Goal: Task Accomplishment & Management: Manage account settings

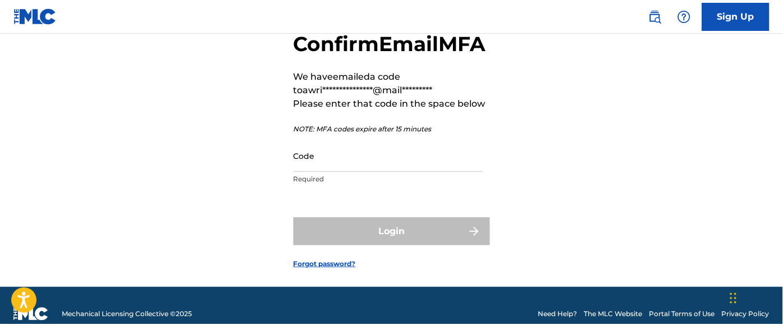
scroll to position [69, 0]
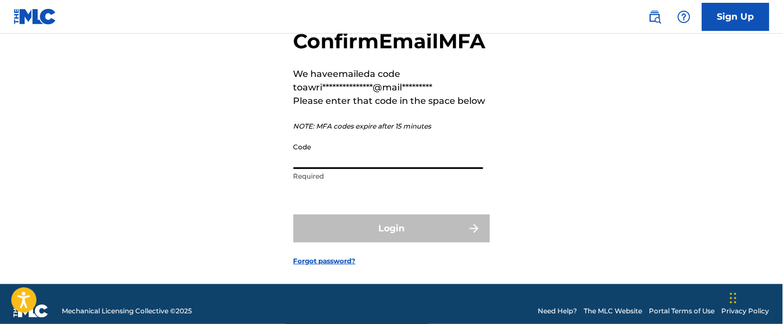
click at [325, 169] on input "Code" at bounding box center [389, 153] width 190 height 32
click at [332, 169] on input "Code" at bounding box center [389, 153] width 190 height 32
click at [337, 169] on input "Code" at bounding box center [389, 153] width 190 height 32
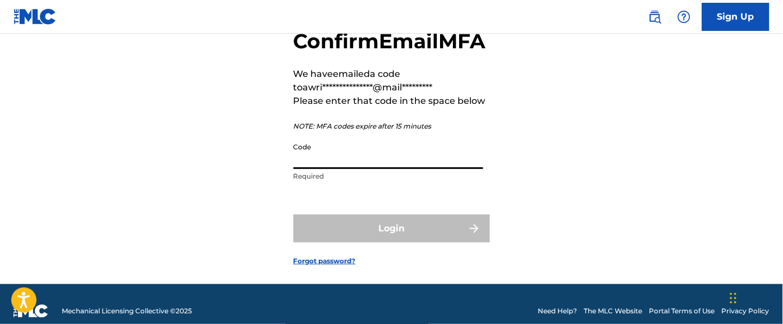
paste input "425209"
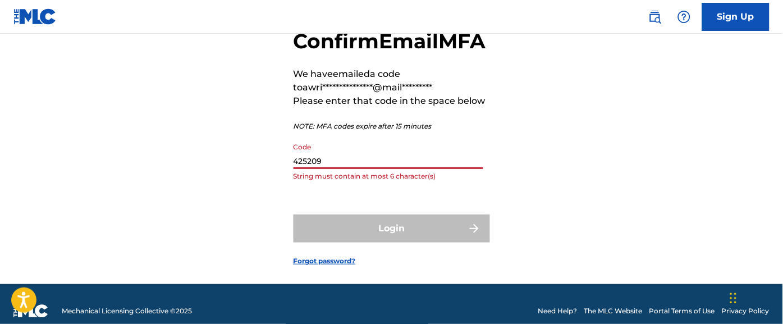
drag, startPoint x: 337, startPoint y: 184, endPoint x: 287, endPoint y: 218, distance: 60.9
click at [287, 218] on div "**********" at bounding box center [391, 138] width 783 height 291
click at [355, 243] on div "Login" at bounding box center [392, 228] width 196 height 28
click at [341, 169] on input "425209" at bounding box center [389, 153] width 190 height 32
click at [409, 243] on div "Login" at bounding box center [392, 228] width 196 height 28
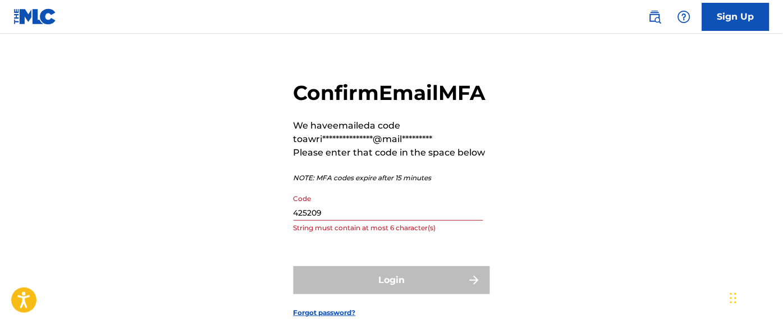
scroll to position [8, 0]
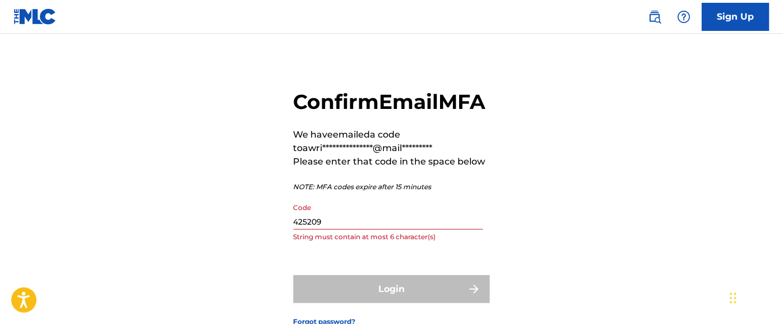
click at [342, 230] on input "425209" at bounding box center [389, 214] width 190 height 32
type input "4"
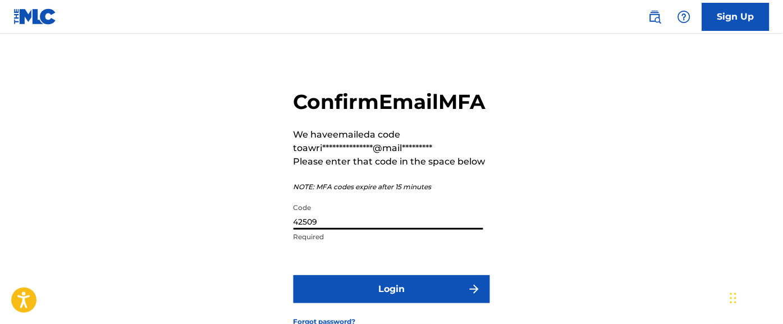
type input "42509"
click at [434, 303] on button "Login" at bounding box center [392, 289] width 196 height 28
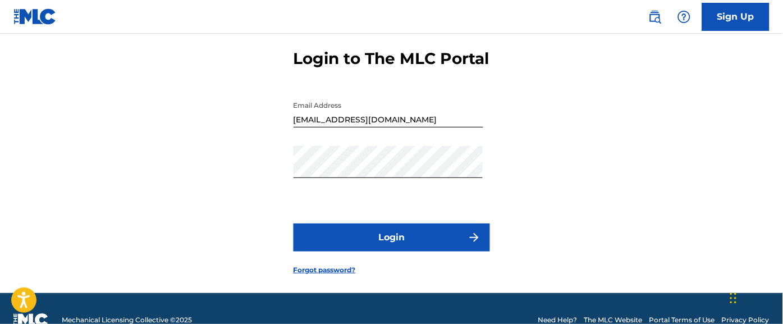
scroll to position [50, 0]
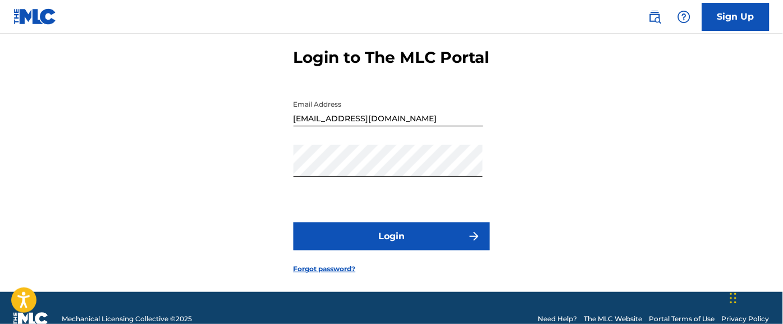
click at [399, 250] on button "Login" at bounding box center [392, 236] width 196 height 28
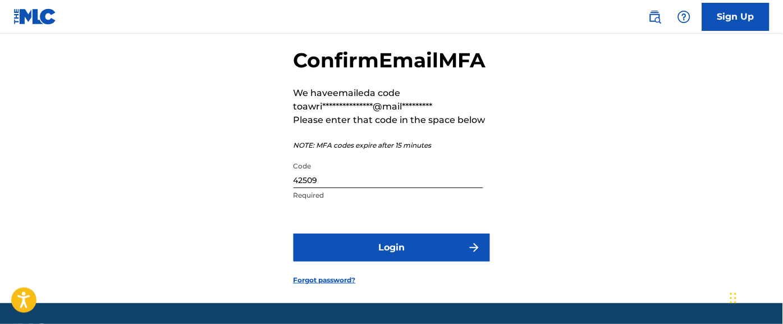
click at [359, 188] on input "42509" at bounding box center [389, 172] width 190 height 32
type input "425209"
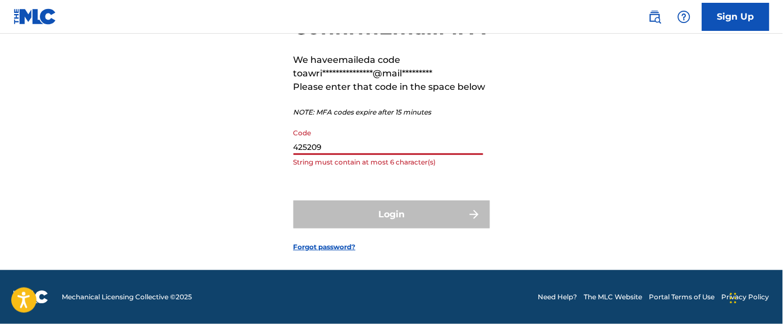
scroll to position [106, 0]
click at [328, 252] on link "Forgot password?" at bounding box center [325, 247] width 62 height 10
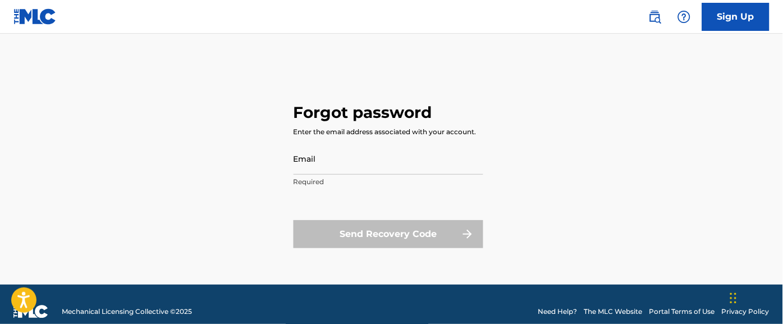
click at [395, 170] on input "Email" at bounding box center [389, 159] width 190 height 32
type input "[EMAIL_ADDRESS][DOMAIN_NAME]"
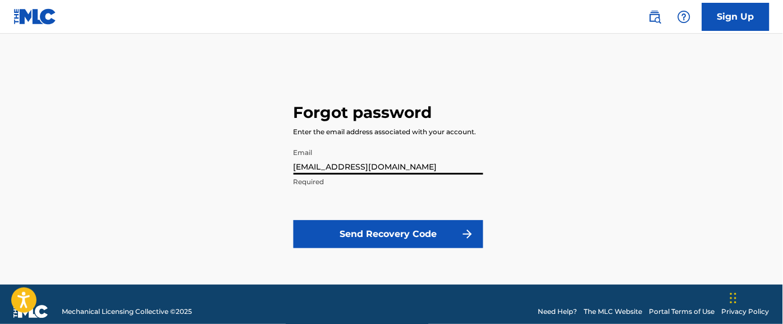
click at [439, 235] on button "Send Recovery Code" at bounding box center [389, 234] width 190 height 28
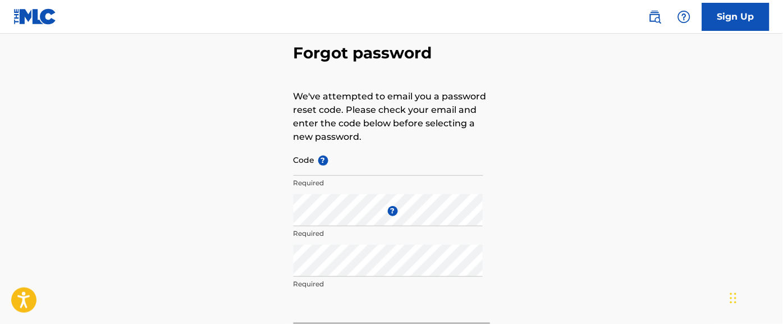
scroll to position [55, 0]
click at [379, 167] on input "Code ?" at bounding box center [389, 159] width 190 height 32
click at [358, 168] on input "Code ?" at bounding box center [389, 159] width 190 height 32
click at [340, 168] on input "Code ?" at bounding box center [389, 159] width 190 height 32
click at [309, 161] on input "Code ?" at bounding box center [389, 159] width 190 height 32
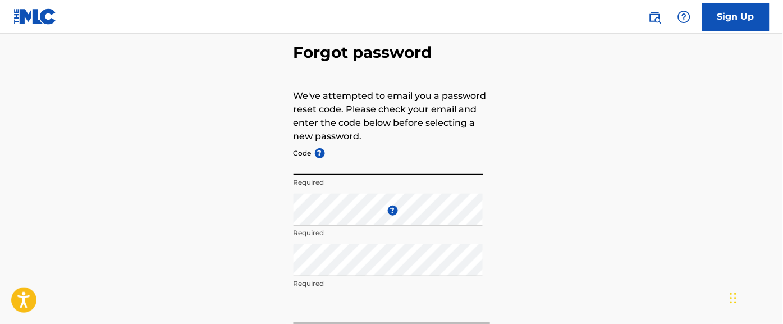
paste input "FP_79739d6501e20c7ae70ac10cab1a"
click at [312, 161] on input "FP_79739d6501e20c7ae70ac10cab1a" at bounding box center [389, 159] width 190 height 32
type input "FP_79739d6501e20c7ae70ac10cab1a"
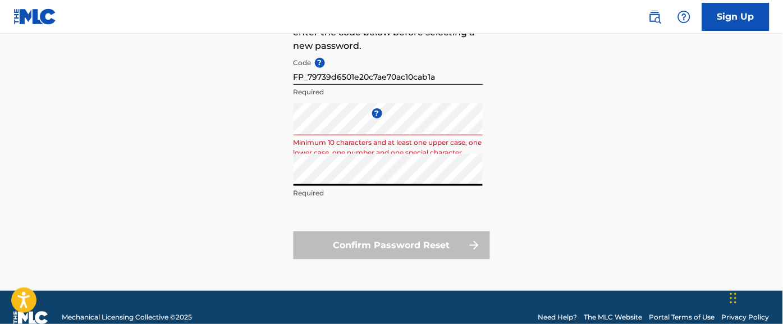
scroll to position [146, 0]
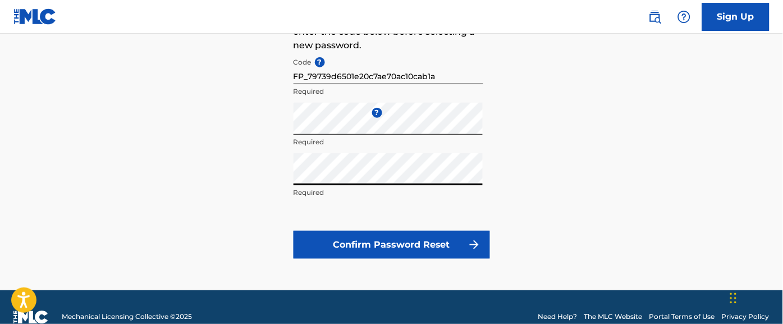
click at [294, 231] on button "Confirm Password Reset" at bounding box center [392, 245] width 196 height 28
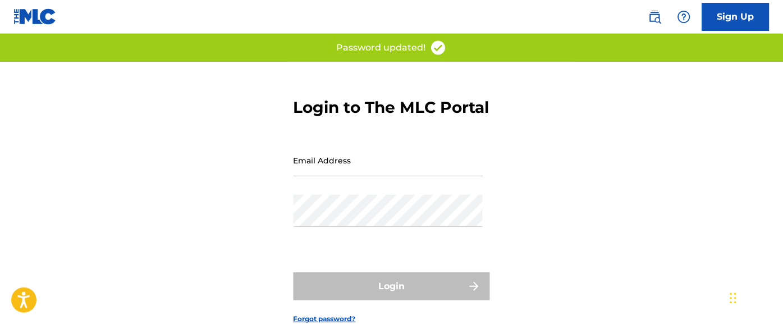
scroll to position [54, 0]
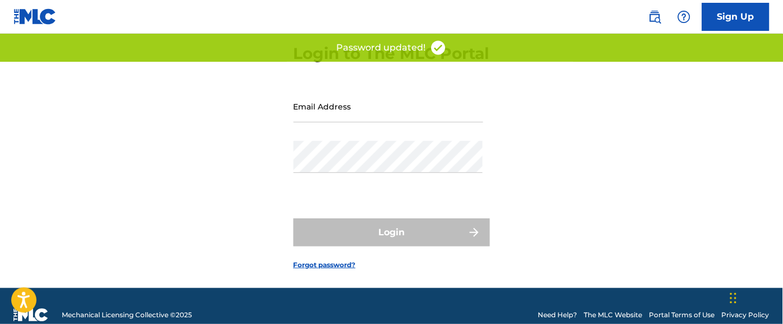
click at [399, 122] on input "Email Address" at bounding box center [389, 106] width 190 height 32
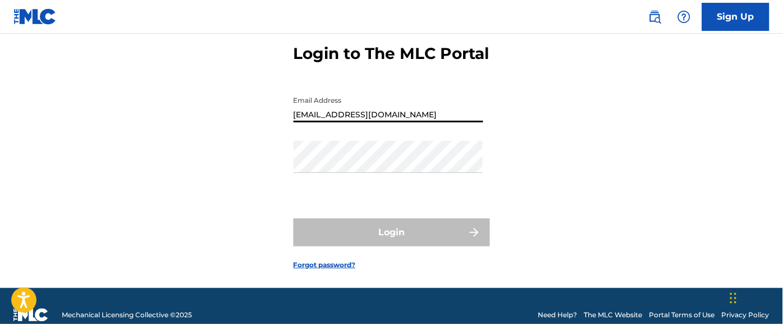
type input "[EMAIL_ADDRESS][DOMAIN_NAME]"
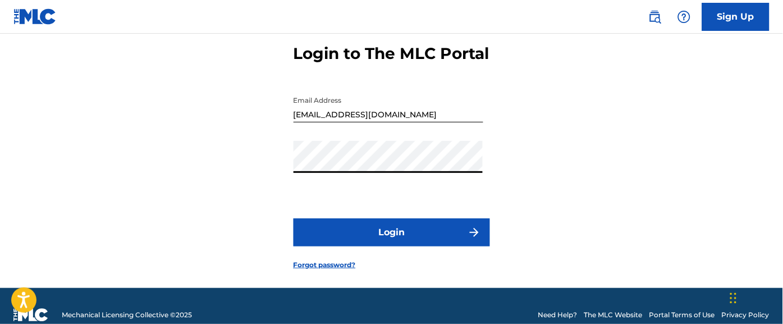
click at [294, 218] on button "Login" at bounding box center [392, 232] width 196 height 28
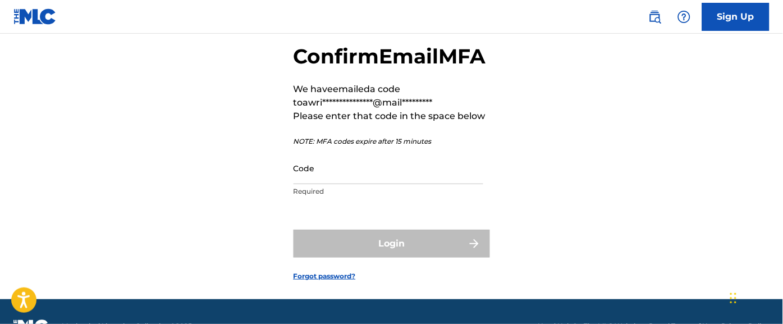
click at [376, 184] on input "Code" at bounding box center [389, 168] width 190 height 32
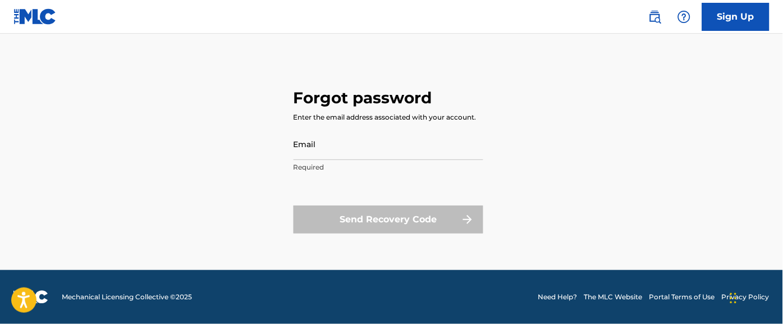
scroll to position [14, 0]
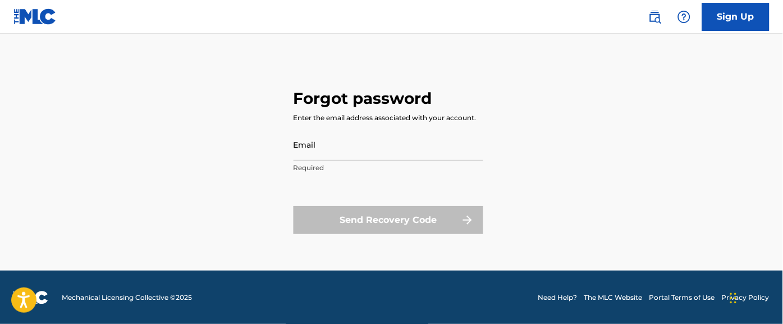
click at [753, 13] on link "Sign Up" at bounding box center [735, 17] width 67 height 28
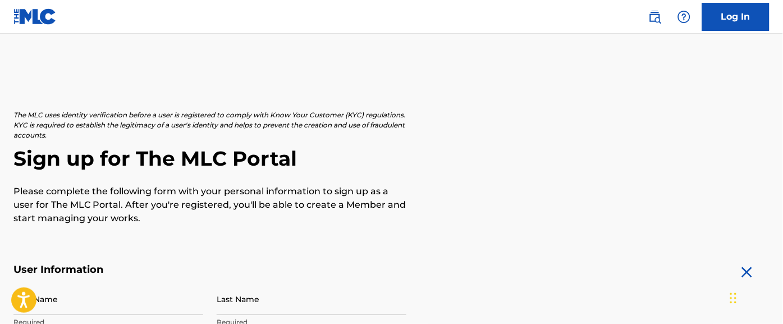
click at [39, 22] on img at bounding box center [34, 16] width 43 height 16
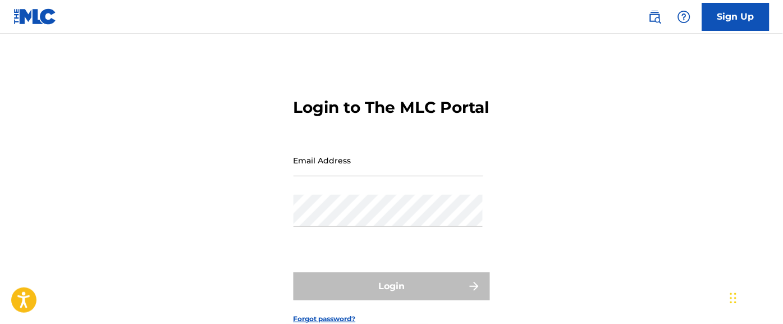
click at [415, 176] on input "Email Address" at bounding box center [389, 160] width 190 height 32
click at [379, 176] on input "Email Address" at bounding box center [389, 160] width 190 height 32
type input "[EMAIL_ADDRESS][DOMAIN_NAME]"
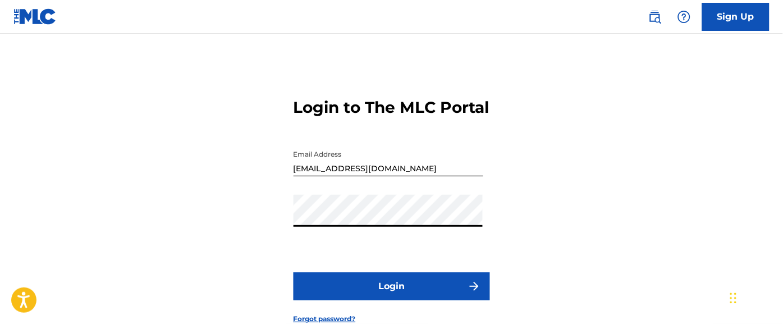
click at [421, 300] on button "Login" at bounding box center [392, 286] width 196 height 28
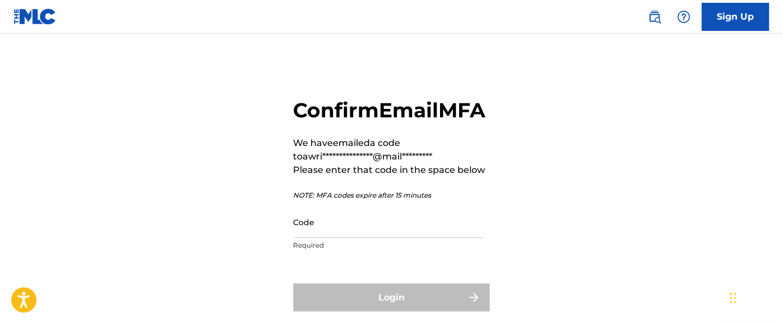
click at [420, 238] on input "Code" at bounding box center [389, 222] width 190 height 32
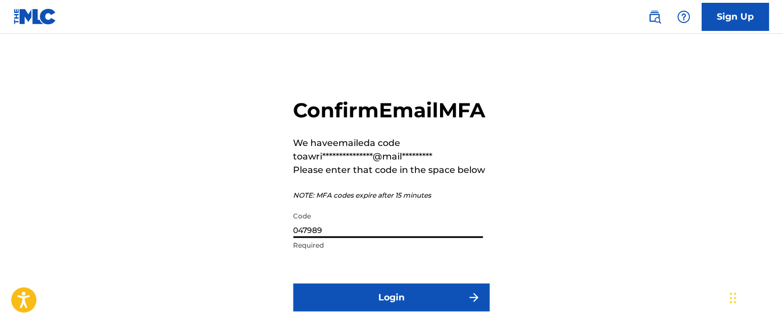
type input "047989"
click at [294, 283] on button "Login" at bounding box center [392, 297] width 196 height 28
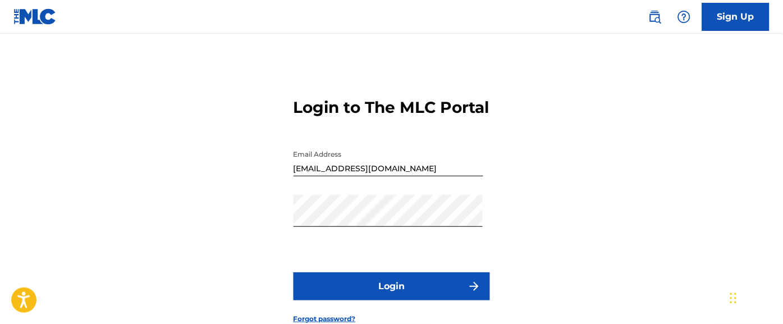
click at [411, 300] on button "Login" at bounding box center [392, 286] width 196 height 28
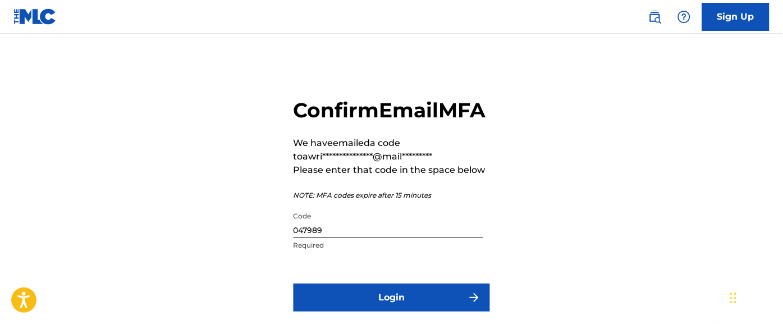
click at [372, 238] on input "047989" at bounding box center [389, 222] width 190 height 32
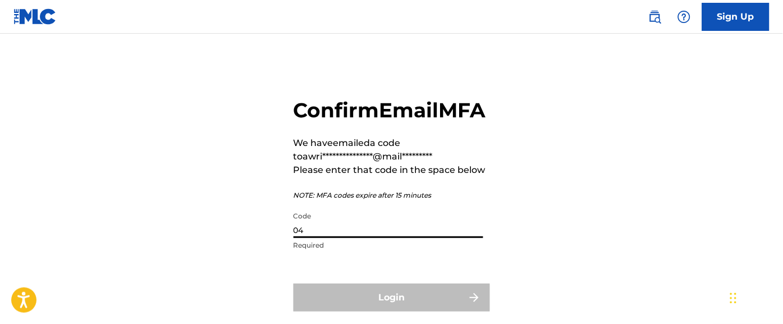
type input "0"
click at [323, 238] on input "Code" at bounding box center [389, 222] width 190 height 32
click at [317, 238] on input "Code" at bounding box center [389, 222] width 190 height 32
paste input "598628"
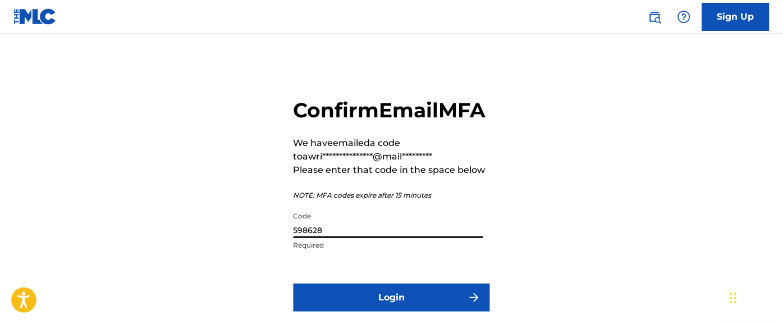
type input "598628"
click at [393, 312] on button "Login" at bounding box center [392, 297] width 196 height 28
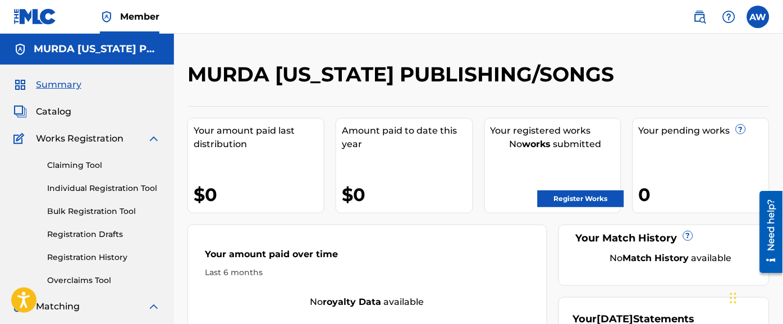
click at [58, 115] on span "Catalog" at bounding box center [53, 111] width 35 height 13
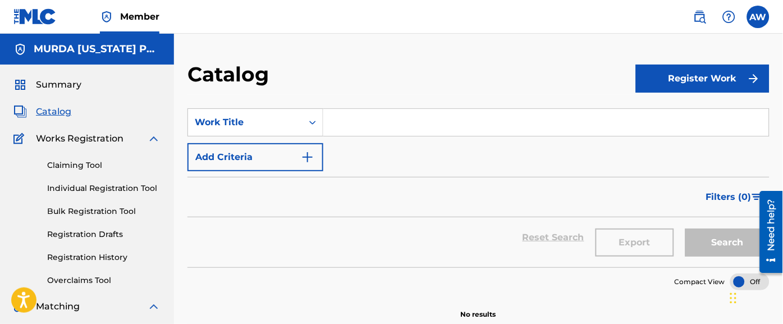
click at [414, 132] on input "Search Form" at bounding box center [546, 122] width 446 height 27
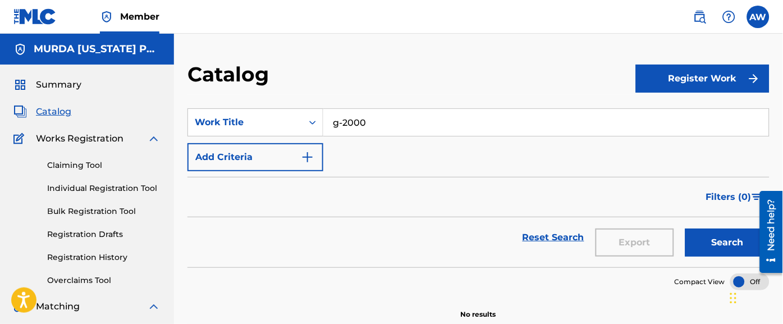
type input "g-2000"
click at [685, 228] on button "Search" at bounding box center [727, 242] width 84 height 28
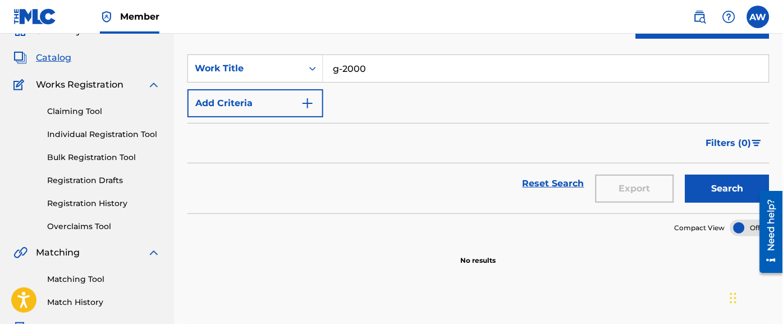
scroll to position [54, 0]
click at [95, 80] on span "Works Registration" at bounding box center [80, 83] width 88 height 13
click at [80, 109] on link "Claiming Tool" at bounding box center [103, 111] width 113 height 12
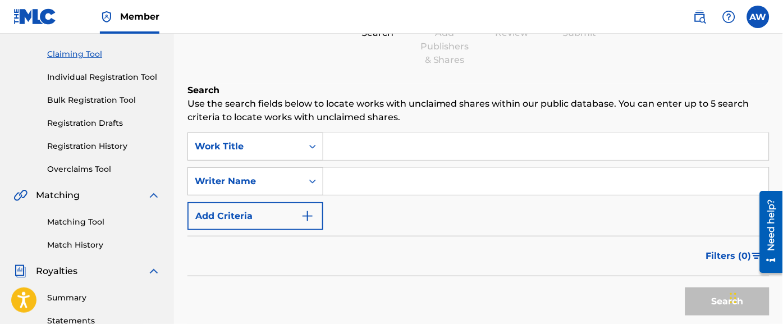
scroll to position [119, 0]
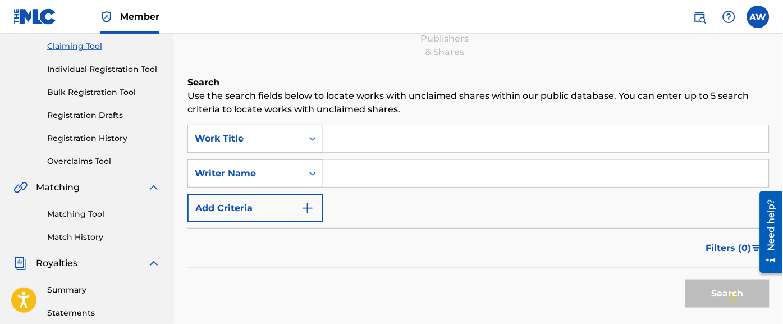
click at [375, 176] on input "Search Form" at bounding box center [546, 173] width 446 height 27
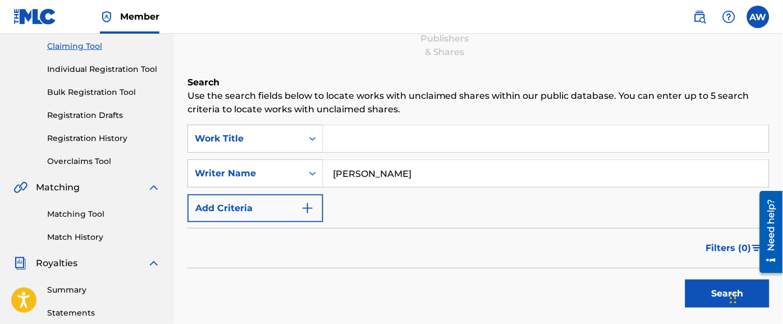
click at [685, 280] on button "Search" at bounding box center [727, 294] width 84 height 28
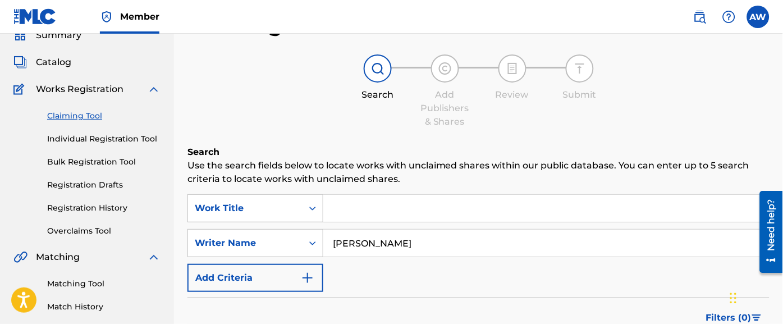
scroll to position [54, 0]
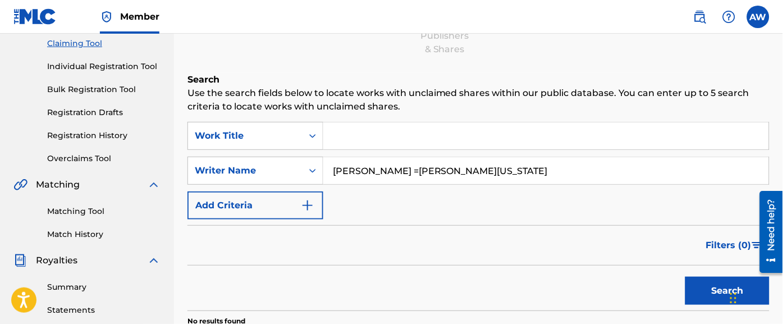
scroll to position [122, 0]
click at [399, 172] on input "antonio wright =murda montana" at bounding box center [546, 170] width 446 height 27
click at [411, 170] on input "antonio wright =murda montana" at bounding box center [546, 170] width 446 height 27
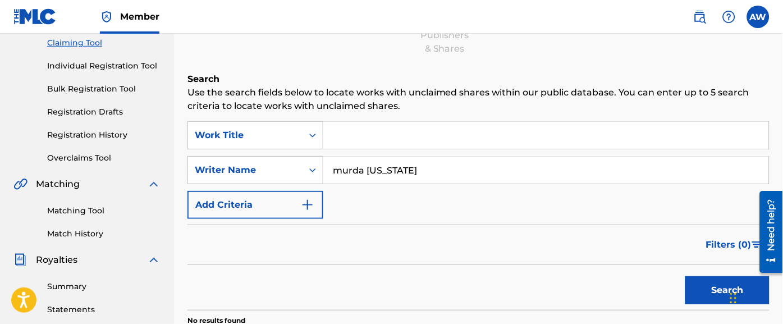
click at [685, 276] on button "Search" at bounding box center [727, 290] width 84 height 28
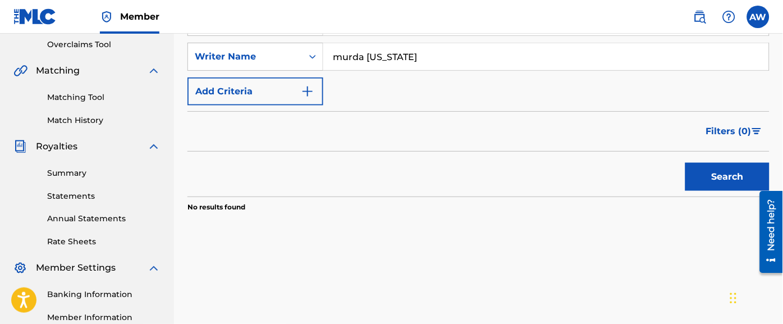
scroll to position [237, 0]
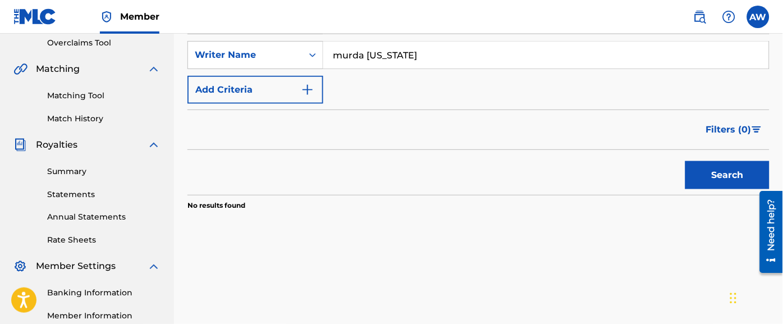
click at [438, 54] on input "murda montana" at bounding box center [546, 55] width 446 height 27
click at [685, 161] on button "Search" at bounding box center [727, 175] width 84 height 28
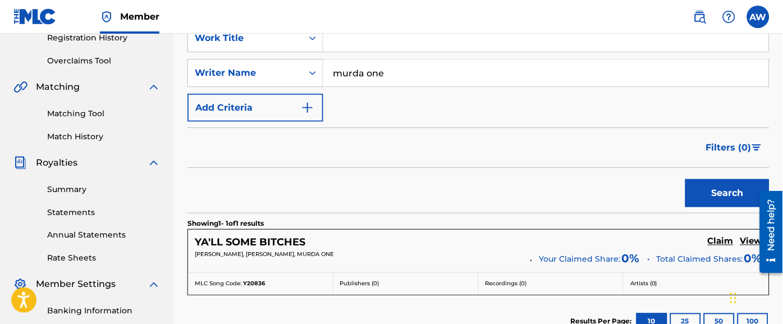
scroll to position [218, 0]
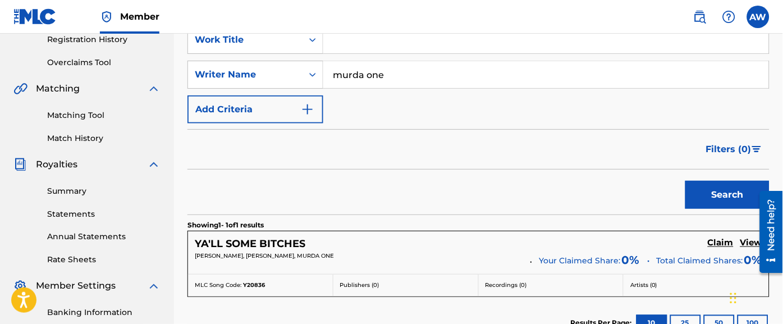
click at [442, 75] on input "murda one" at bounding box center [546, 74] width 446 height 27
type input "murda montana"
click at [685, 181] on button "Search" at bounding box center [727, 195] width 84 height 28
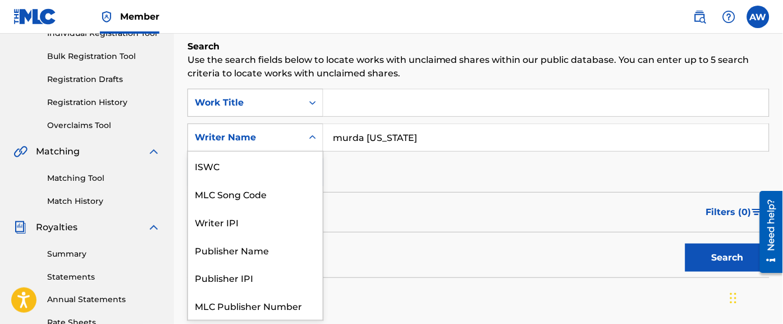
scroll to position [28, 0]
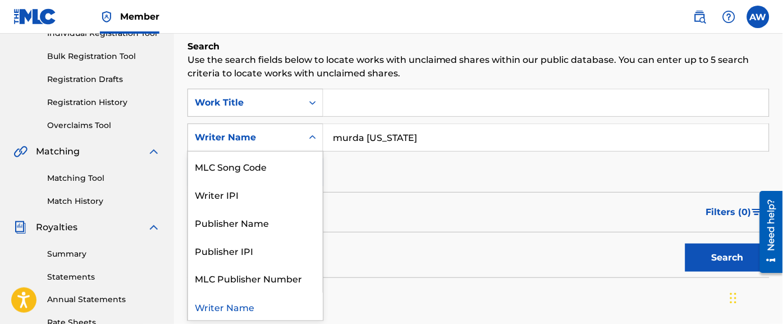
click at [253, 226] on div "Publisher Name" at bounding box center [255, 222] width 135 height 28
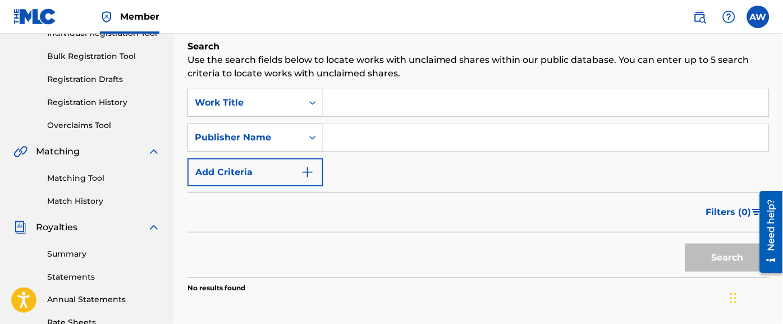
click at [395, 137] on input "Search Form" at bounding box center [546, 137] width 446 height 27
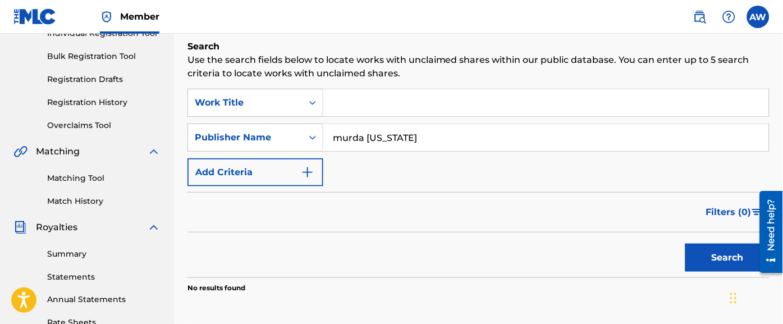
type input "murda montana"
click at [685, 244] on button "Search" at bounding box center [727, 258] width 84 height 28
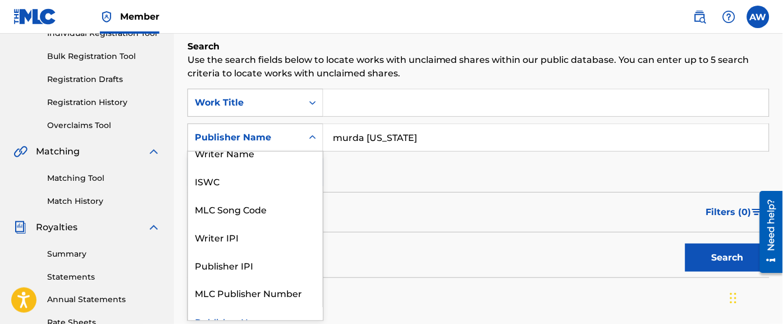
scroll to position [0, 0]
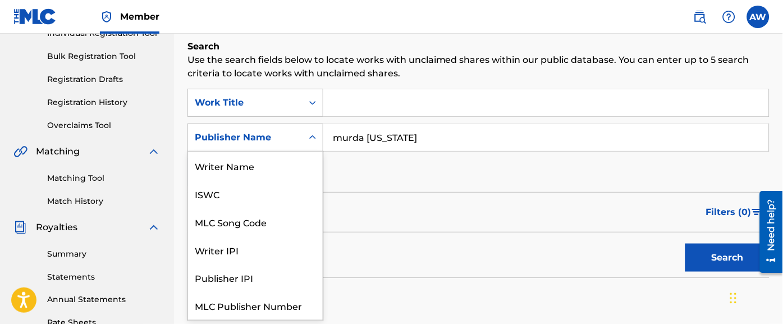
click at [276, 164] on div "Writer Name" at bounding box center [255, 166] width 135 height 28
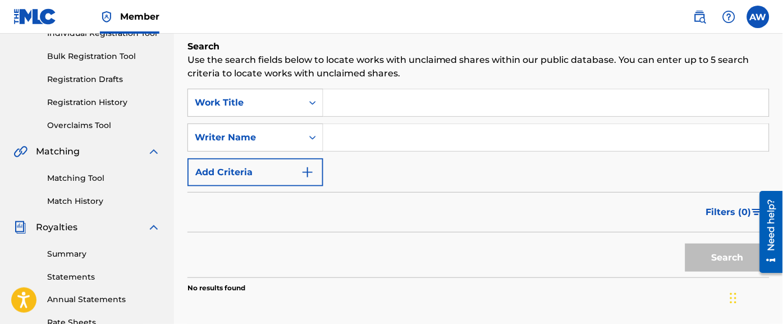
click at [428, 141] on input "Search Form" at bounding box center [546, 137] width 446 height 27
type input "a"
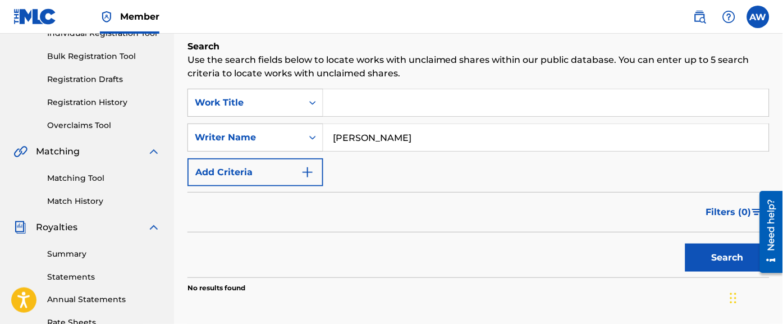
type input "antoine wright"
click at [685, 244] on button "Search" at bounding box center [727, 258] width 84 height 28
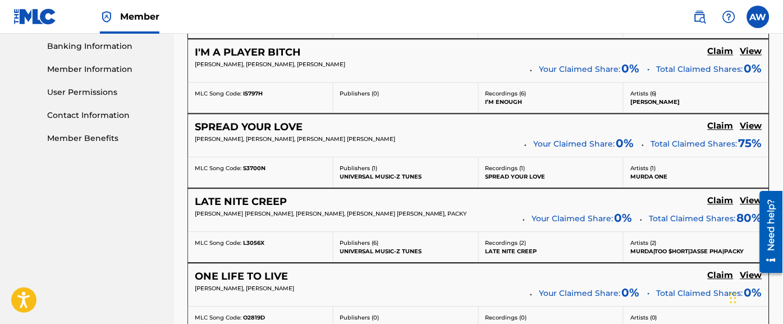
scroll to position [486, 0]
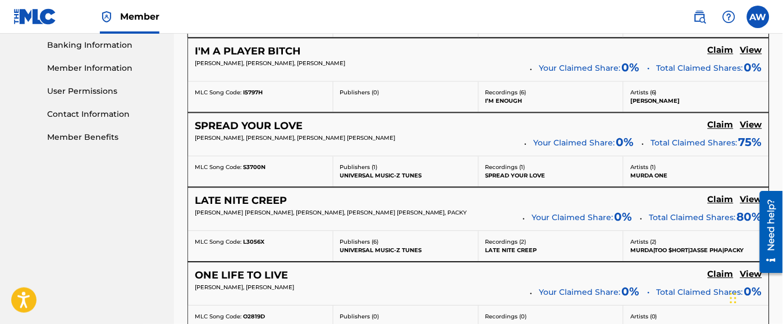
click at [307, 126] on div "SPREAD YOUR LOVE" at bounding box center [255, 126] width 121 height 13
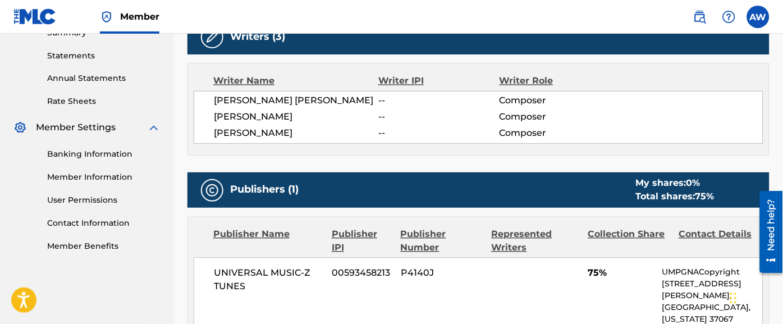
scroll to position [375, 0]
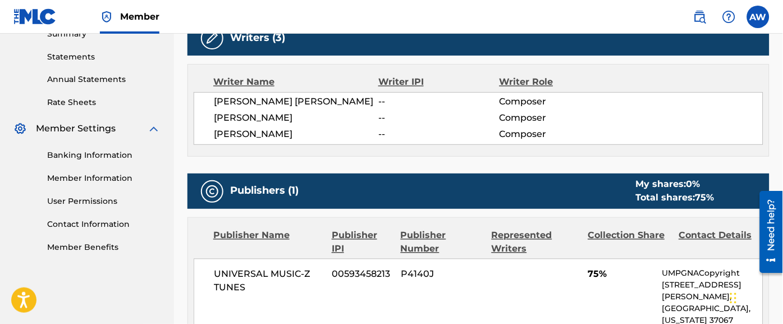
click at [113, 230] on link "Contact Information" at bounding box center [103, 225] width 113 height 12
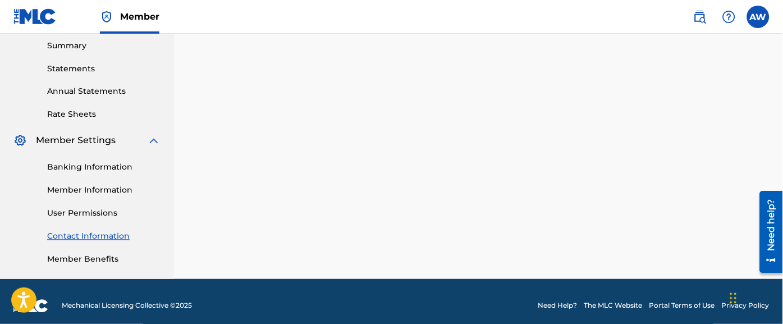
scroll to position [372, 0]
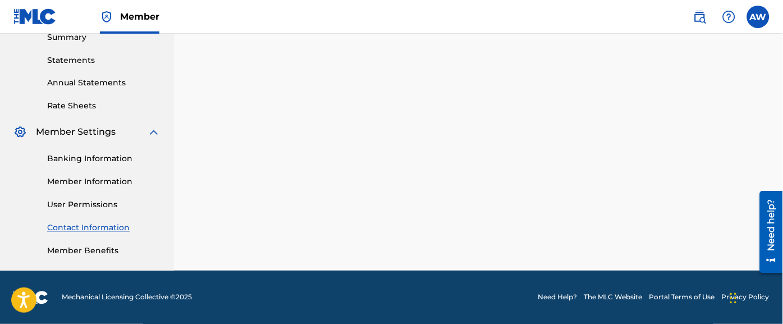
click at [116, 185] on link "Member Information" at bounding box center [103, 182] width 113 height 12
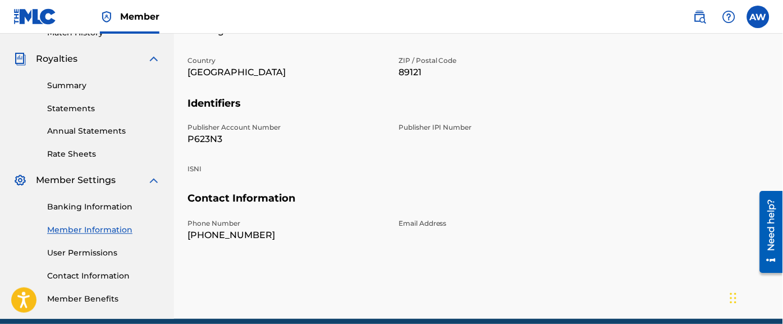
scroll to position [372, 0]
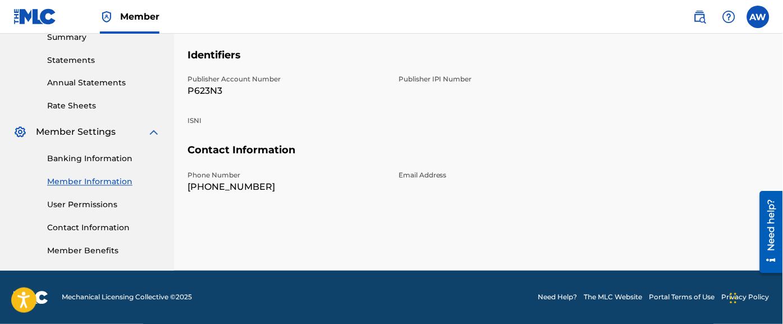
click at [92, 205] on link "User Permissions" at bounding box center [103, 205] width 113 height 12
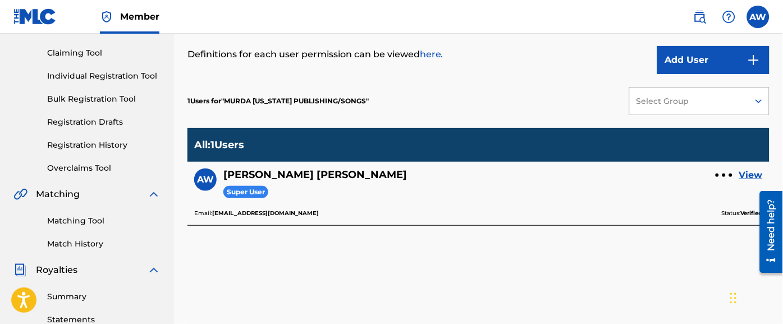
scroll to position [115, 0]
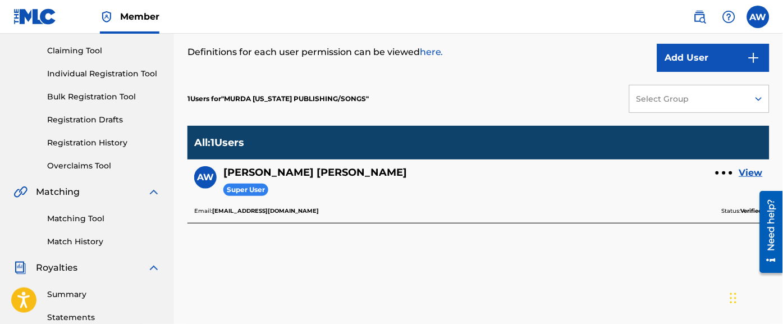
click at [243, 196] on div "Super User" at bounding box center [315, 189] width 184 height 21
click at [753, 173] on link "View" at bounding box center [751, 172] width 24 height 13
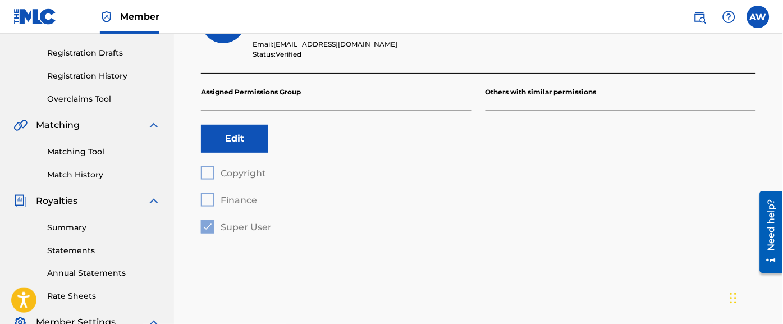
scroll to position [180, 0]
click at [255, 143] on button "Edit" at bounding box center [234, 140] width 67 height 28
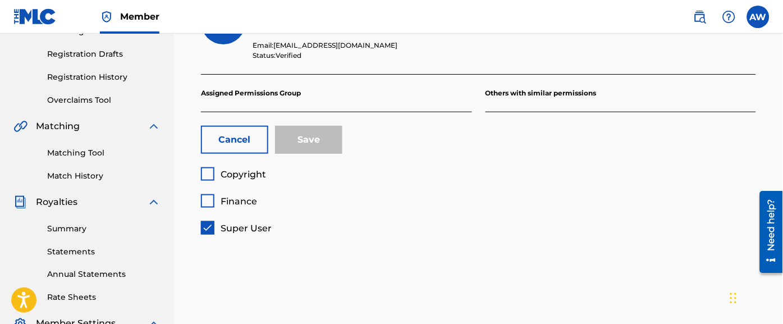
click at [213, 177] on div at bounding box center [207, 173] width 13 height 13
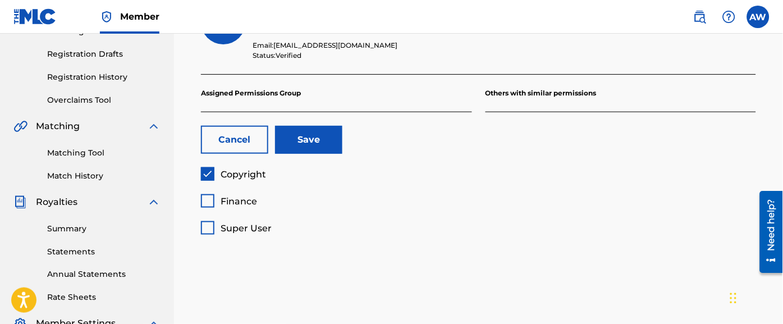
click at [208, 201] on div at bounding box center [207, 200] width 13 height 13
click at [332, 146] on button "Save" at bounding box center [308, 140] width 67 height 28
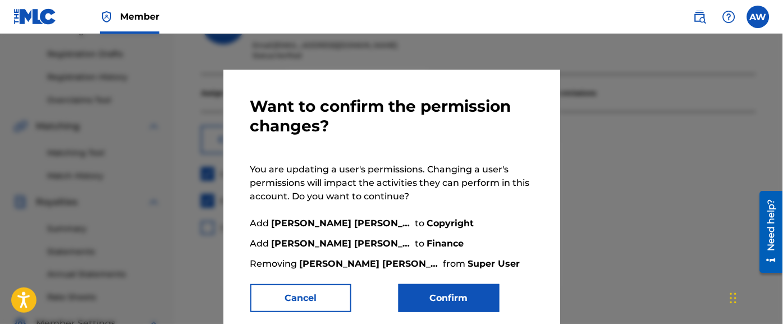
scroll to position [14, 0]
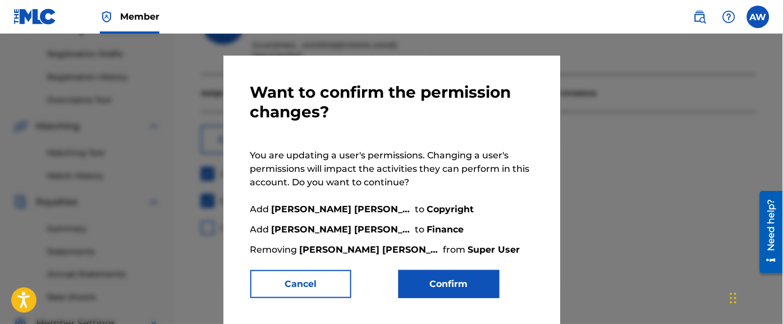
click at [305, 282] on button "Cancel" at bounding box center [300, 284] width 101 height 28
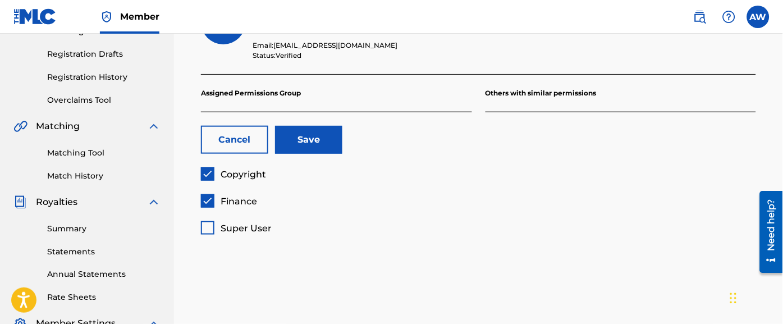
click at [206, 225] on div at bounding box center [207, 227] width 13 height 13
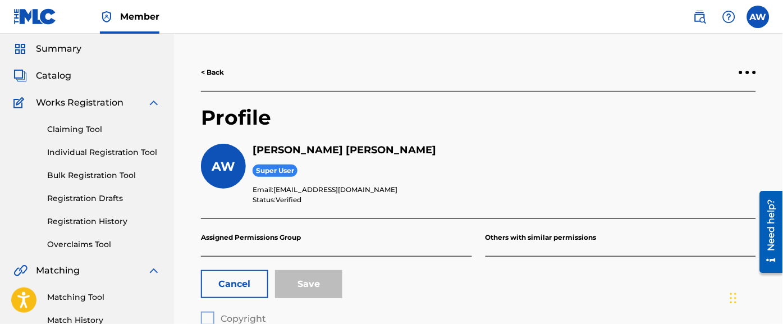
scroll to position [0, 0]
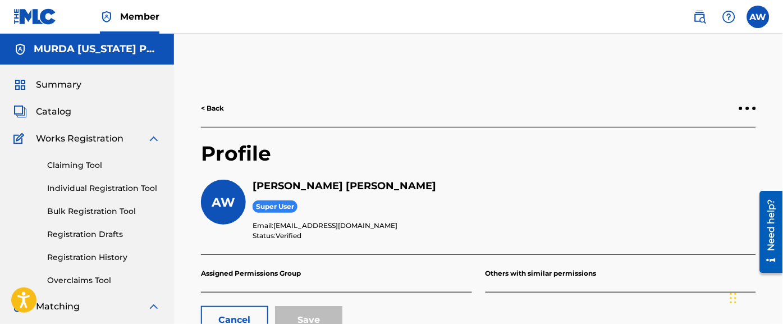
click at [214, 105] on link "< Back" at bounding box center [212, 108] width 23 height 10
click at [69, 81] on span "Summary" at bounding box center [58, 84] width 45 height 13
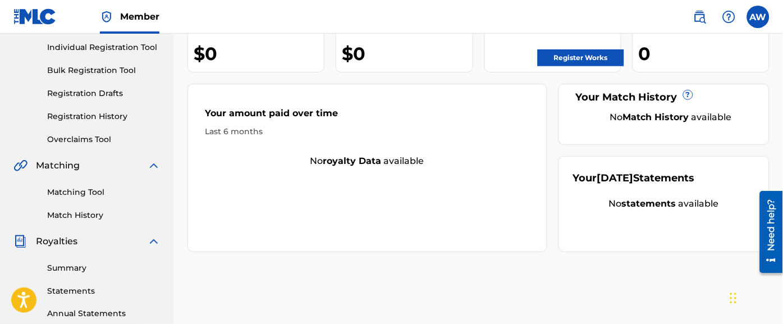
scroll to position [154, 0]
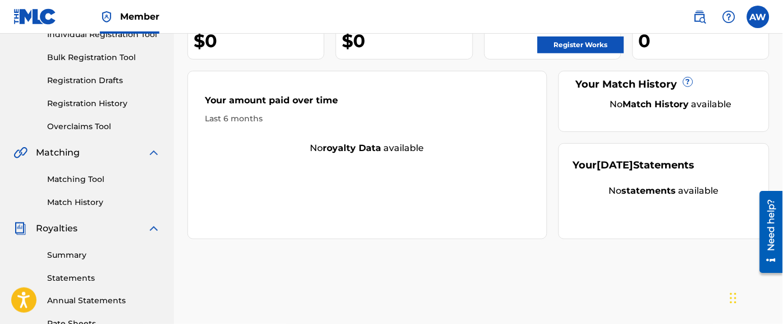
click at [84, 158] on div "Matching" at bounding box center [86, 152] width 147 height 13
click at [154, 155] on img at bounding box center [153, 152] width 13 height 13
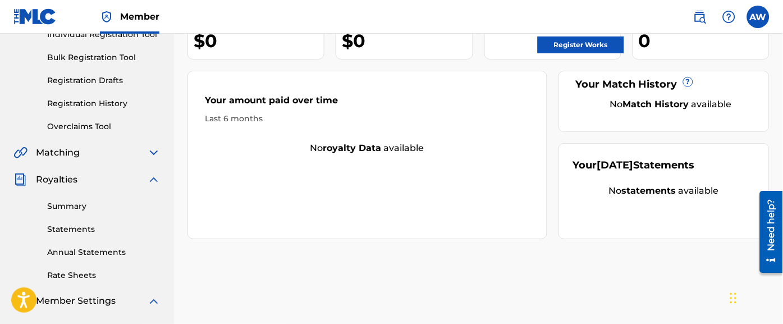
click at [152, 186] on div "Summary Statements Annual Statements Rate Sheets" at bounding box center [86, 233] width 147 height 95
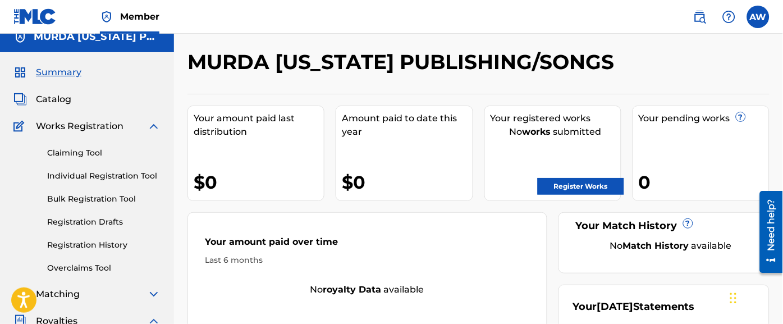
scroll to position [12, 0]
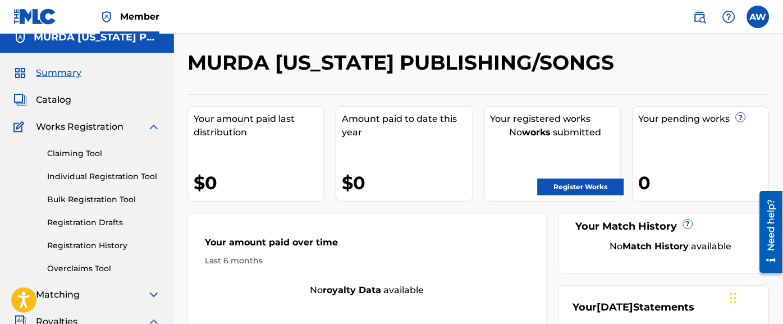
click at [83, 158] on link "Claiming Tool" at bounding box center [103, 154] width 113 height 12
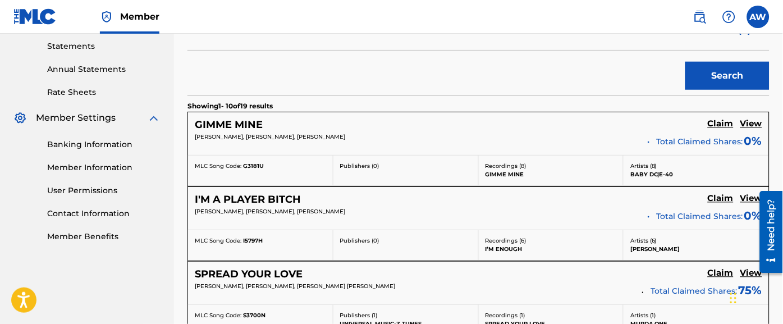
scroll to position [342, 0]
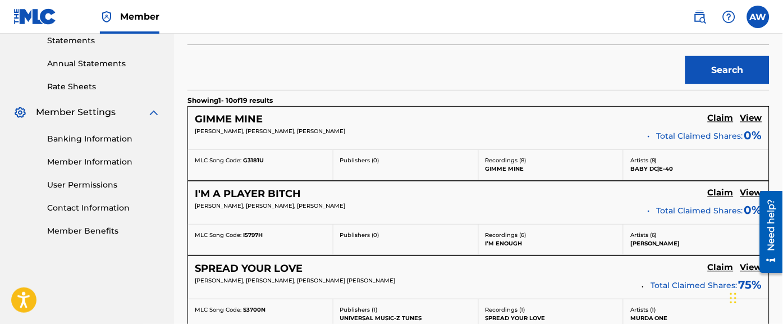
click at [757, 118] on h5 "View" at bounding box center [751, 118] width 22 height 11
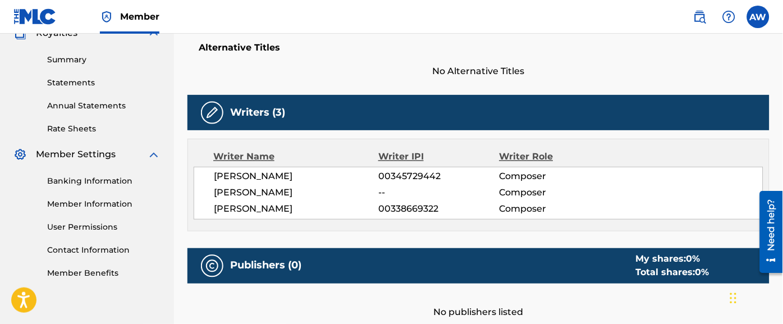
scroll to position [300, 0]
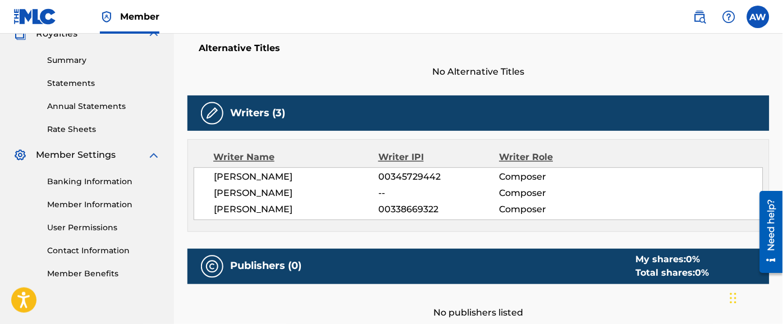
click at [289, 177] on span "QUINTON J BANKS" at bounding box center [296, 177] width 164 height 13
click at [256, 158] on div "Writer Name" at bounding box center [295, 157] width 165 height 13
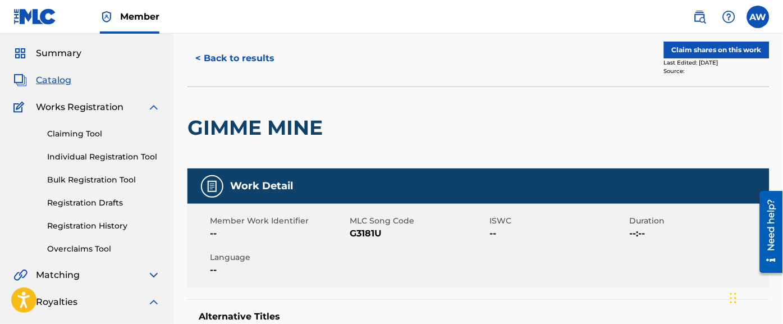
scroll to position [24, 0]
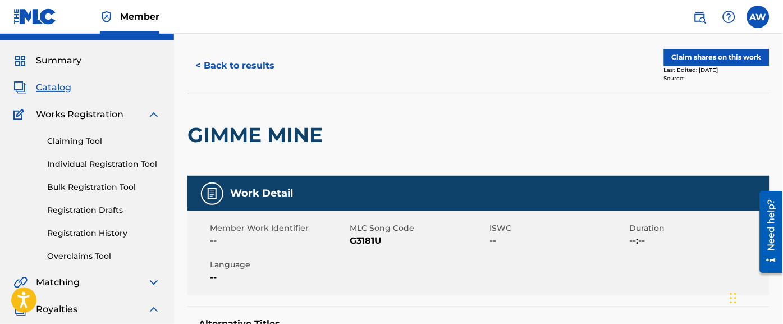
click at [130, 184] on link "Bulk Registration Tool" at bounding box center [103, 187] width 113 height 12
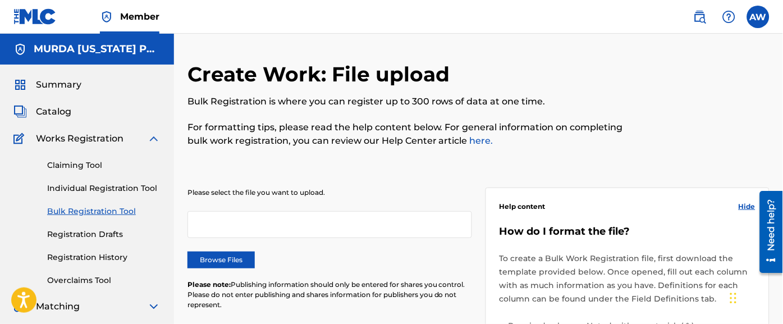
click at [145, 187] on link "Individual Registration Tool" at bounding box center [103, 188] width 113 height 12
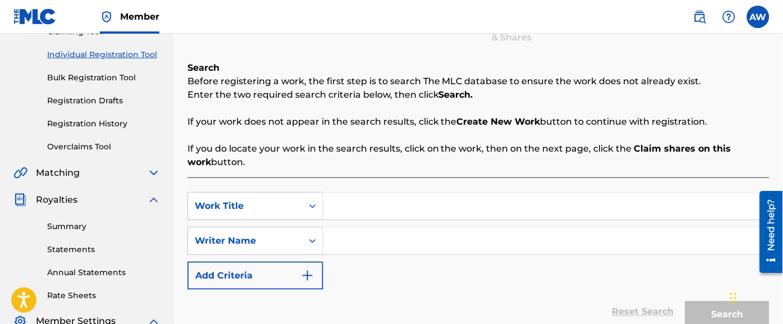
scroll to position [133, 0]
click at [390, 240] on input "Search Form" at bounding box center [546, 241] width 446 height 27
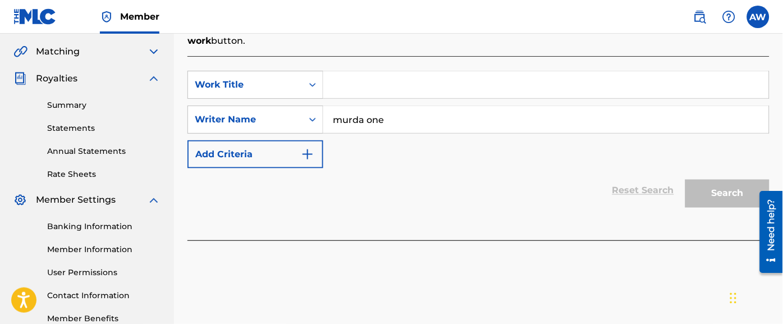
scroll to position [265, 0]
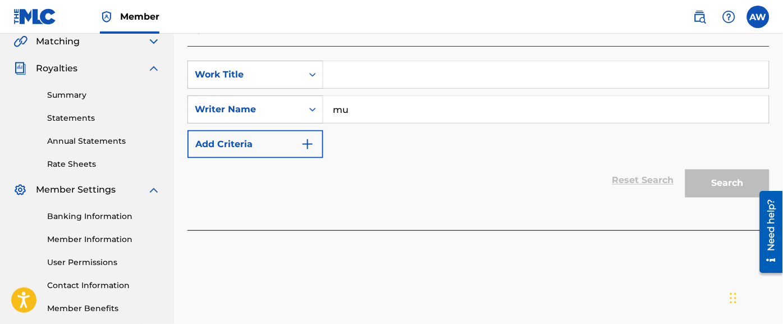
type input "m"
type input "Murda one"
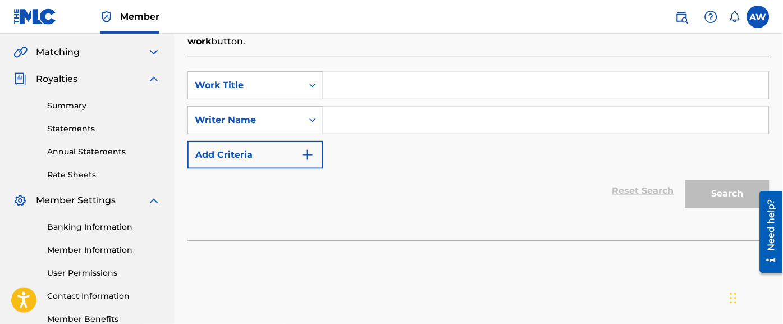
scroll to position [267, 0]
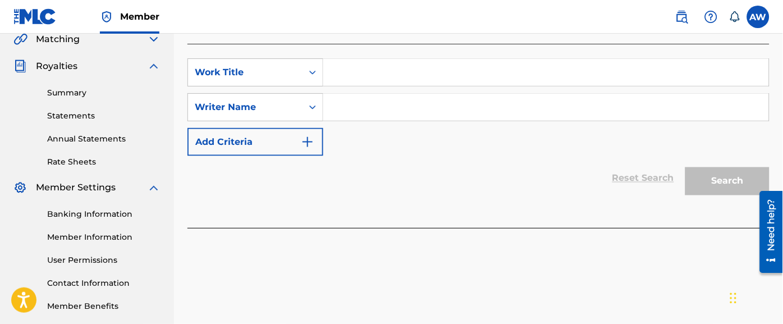
click at [501, 110] on input "Search Form" at bounding box center [546, 107] width 446 height 27
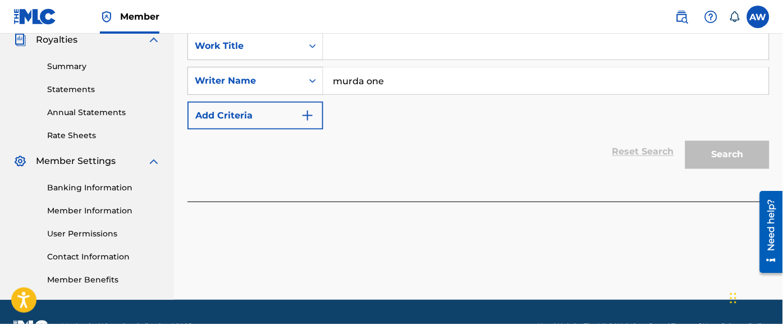
scroll to position [278, 0]
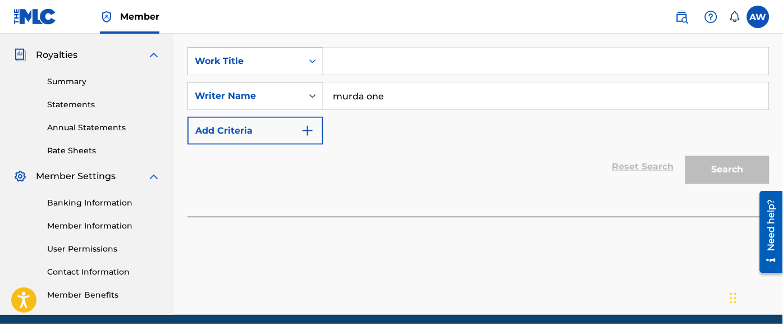
type input "murda one"
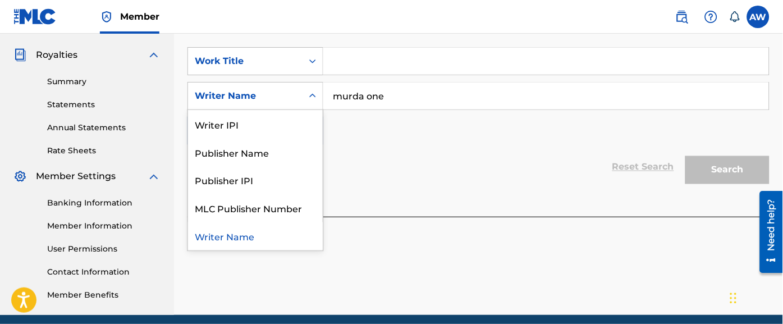
click at [245, 239] on div "Writer Name" at bounding box center [255, 236] width 135 height 28
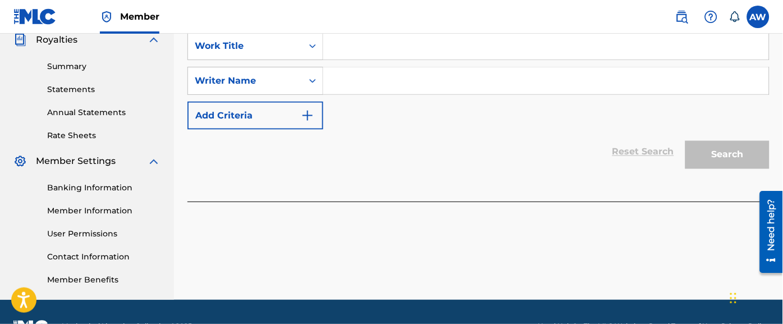
scroll to position [323, 0]
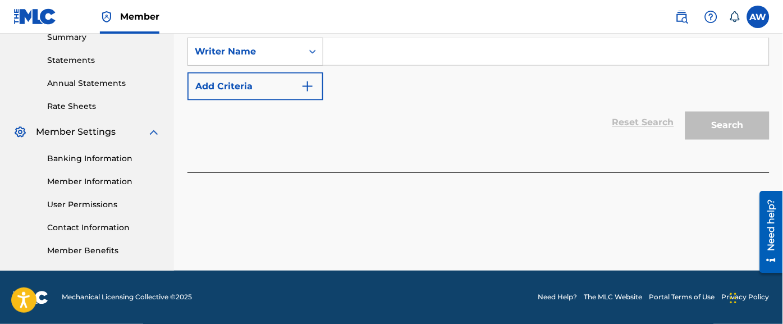
click at [732, 131] on div "Search" at bounding box center [725, 122] width 90 height 45
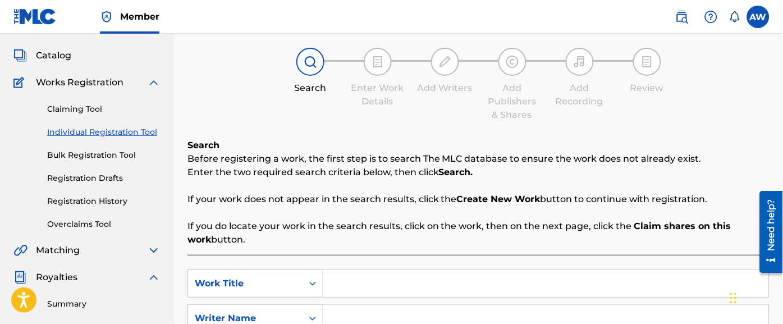
scroll to position [53, 0]
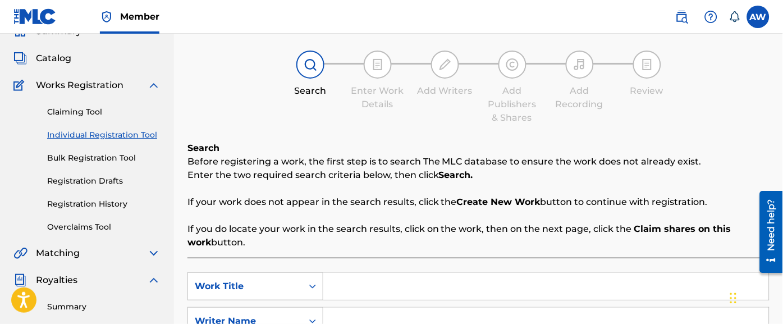
click at [344, 291] on input "Search Form" at bounding box center [546, 286] width 446 height 27
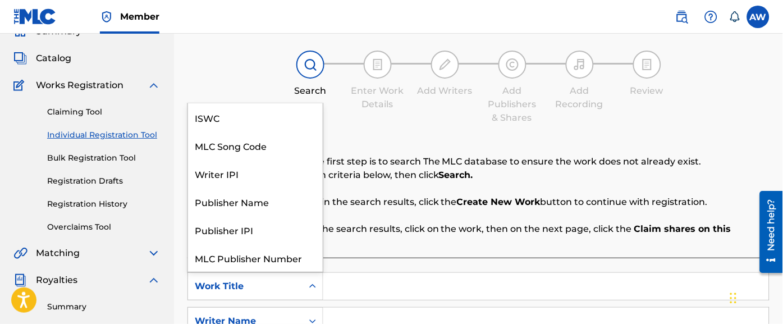
click at [313, 283] on icon "Search Form" at bounding box center [312, 286] width 11 height 11
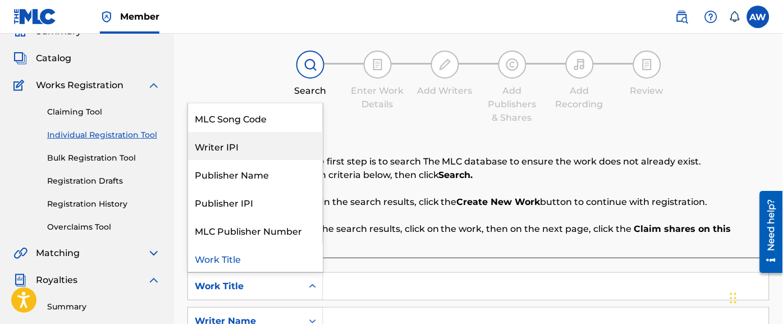
click at [270, 151] on div "Writer IPI" at bounding box center [255, 146] width 135 height 28
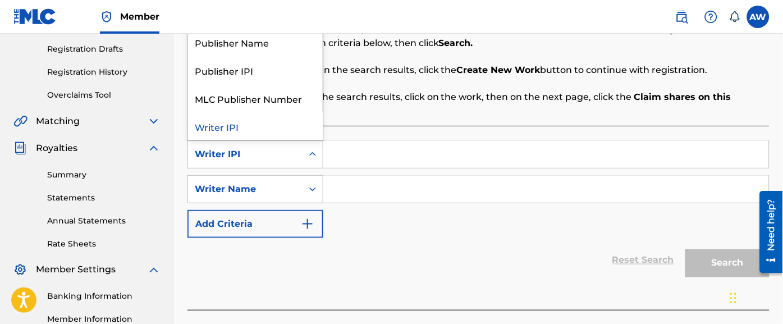
click at [289, 156] on div "Writer IPI" at bounding box center [245, 154] width 101 height 13
click at [268, 47] on div "Publisher Name" at bounding box center [255, 42] width 135 height 28
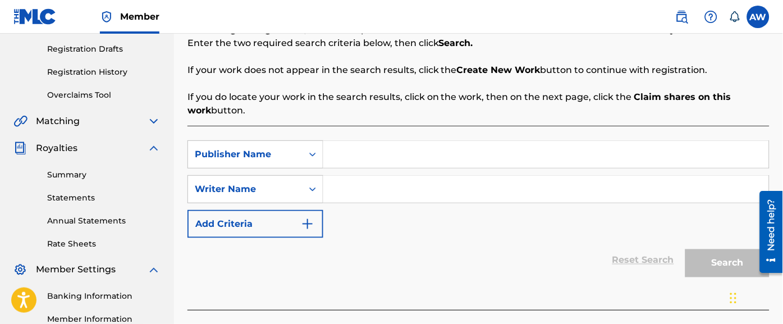
click at [367, 162] on input "Search Form" at bounding box center [546, 154] width 446 height 27
type input "m"
type input "[PERSON_NAME]"
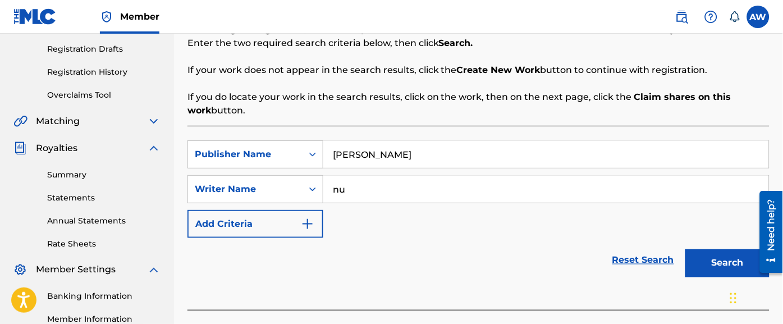
type input "n"
click at [685, 249] on button "Search" at bounding box center [727, 263] width 84 height 28
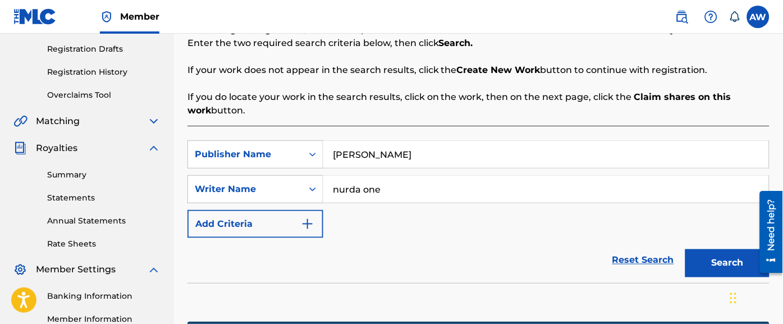
click at [341, 194] on input "nurda one" at bounding box center [546, 189] width 446 height 27
click at [685, 249] on button "Search" at bounding box center [727, 263] width 84 height 28
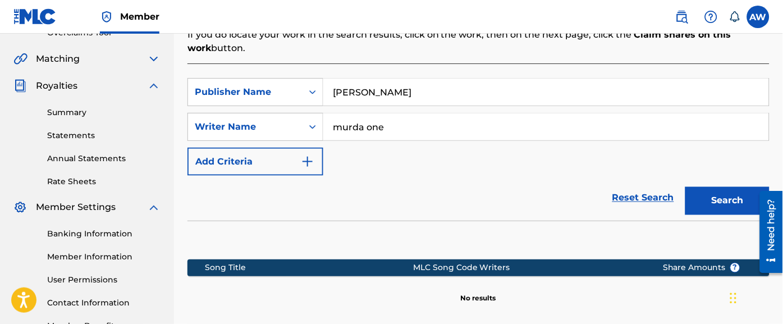
scroll to position [221, 0]
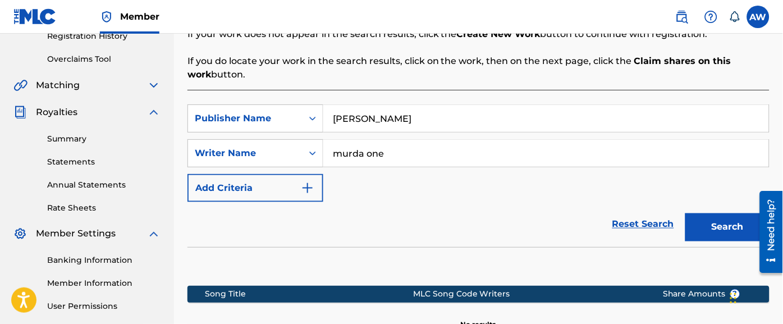
click at [457, 152] on input "murda one" at bounding box center [546, 153] width 446 height 27
type input "murda motana"
click at [685, 213] on button "Search" at bounding box center [727, 227] width 84 height 28
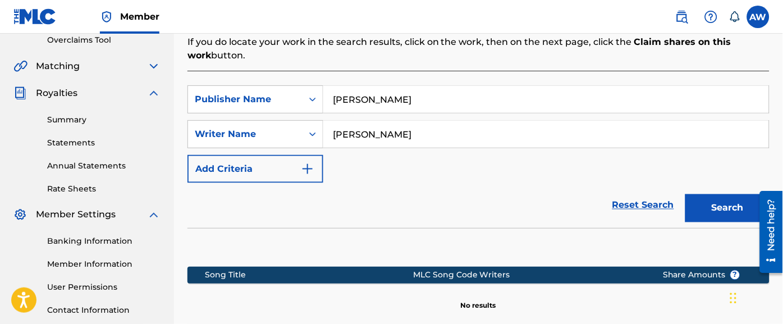
scroll to position [220, 0]
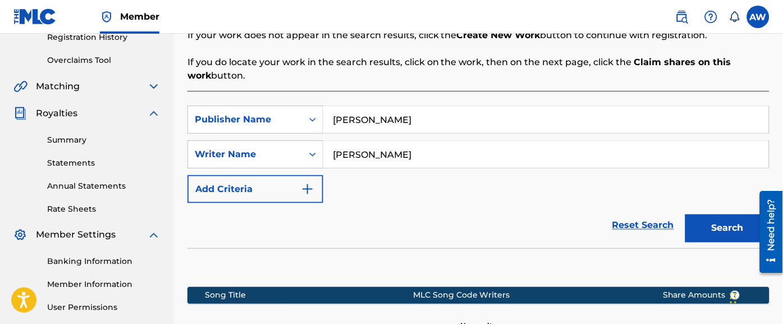
click at [506, 119] on input "antonio wright" at bounding box center [546, 119] width 446 height 27
type input "a"
click at [685, 214] on button "Search" at bounding box center [727, 228] width 84 height 28
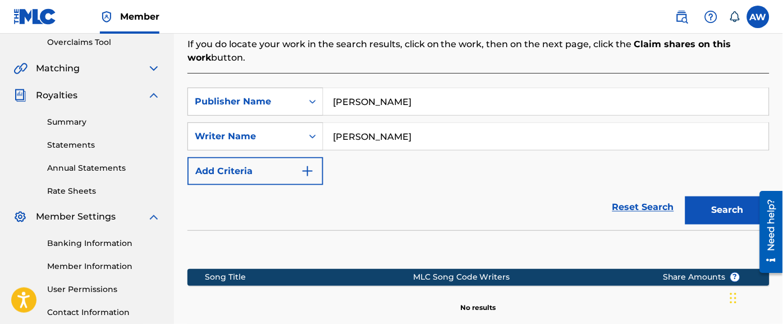
scroll to position [231, 0]
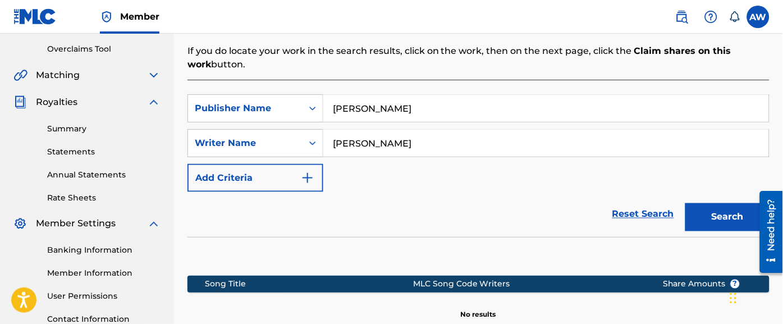
click at [460, 111] on input "wright" at bounding box center [546, 108] width 446 height 27
type input "w"
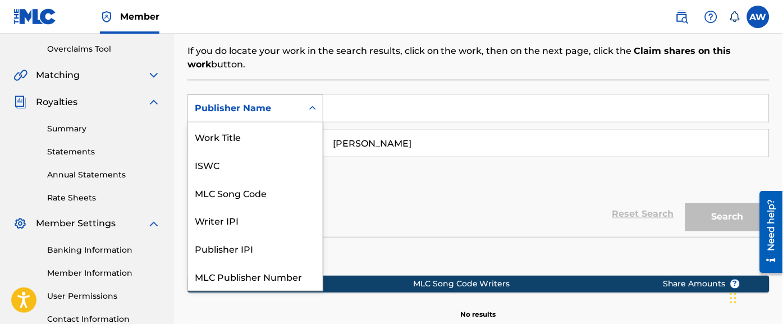
scroll to position [28, 0]
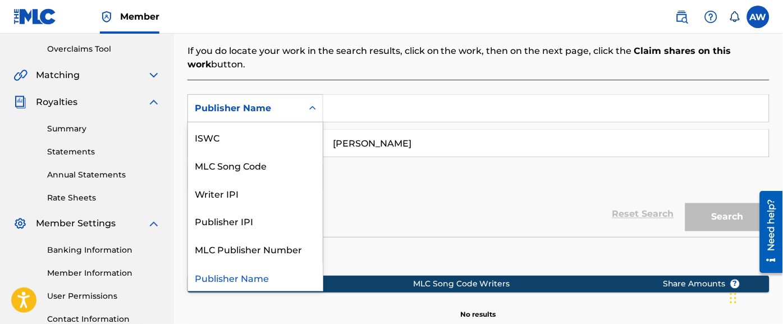
click at [264, 108] on div "Publisher Name" at bounding box center [245, 108] width 101 height 13
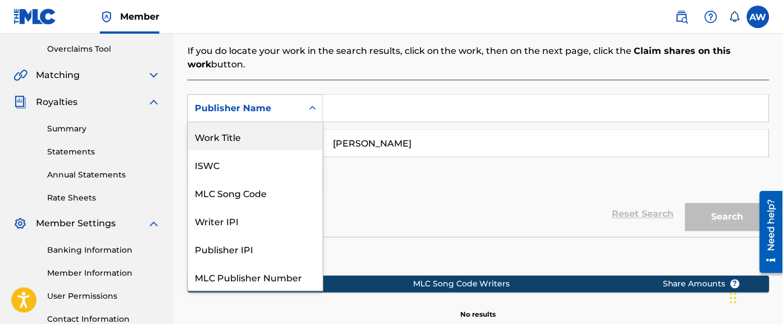
click at [276, 136] on div "Work Title" at bounding box center [255, 136] width 135 height 28
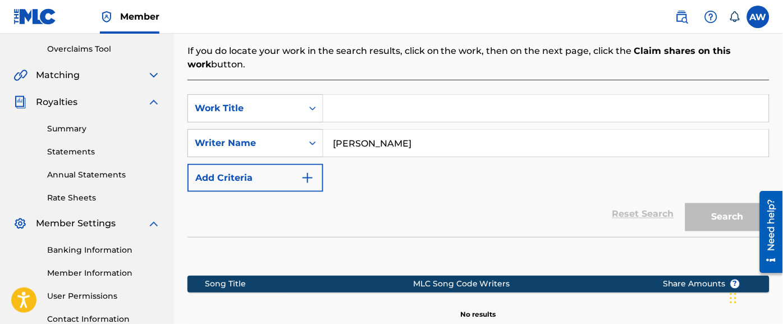
click at [383, 103] on input "Search Form" at bounding box center [546, 108] width 446 height 27
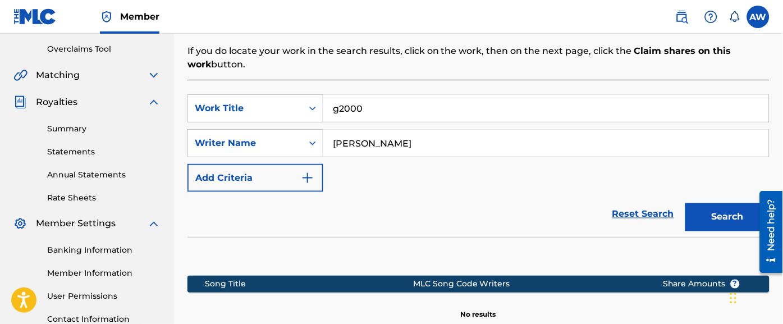
click at [685, 203] on button "Search" at bounding box center [727, 217] width 84 height 28
type input "g"
type input "badyz"
click at [685, 203] on button "Search" at bounding box center [727, 217] width 84 height 28
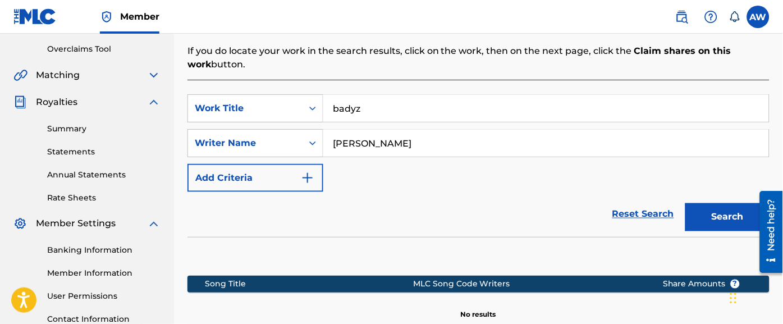
click at [414, 148] on input "murda motana" at bounding box center [546, 143] width 446 height 27
type input "m"
type input "antoino wright"
click at [685, 203] on button "Search" at bounding box center [727, 217] width 84 height 28
click at [441, 111] on input "badyz" at bounding box center [546, 108] width 446 height 27
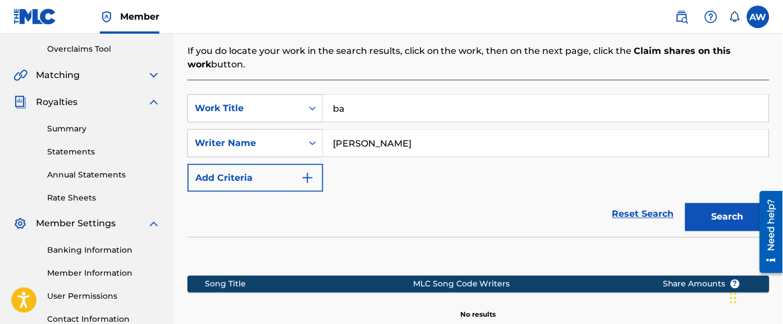
type input "b"
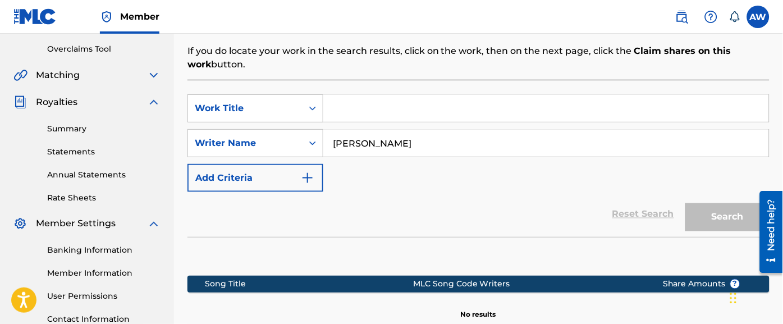
click at [142, 73] on div "Matching" at bounding box center [86, 74] width 147 height 13
click at [157, 73] on img at bounding box center [153, 74] width 13 height 13
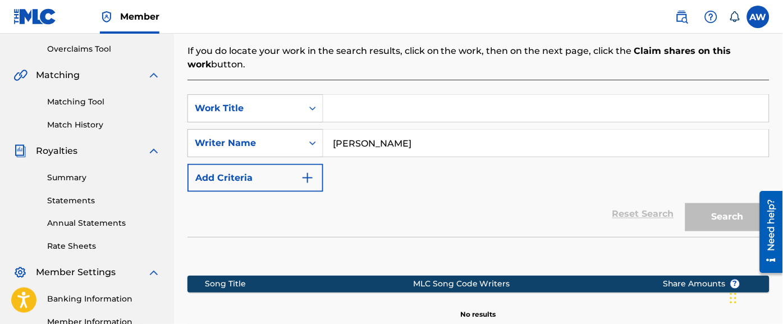
click at [99, 99] on link "Matching Tool" at bounding box center [103, 102] width 113 height 12
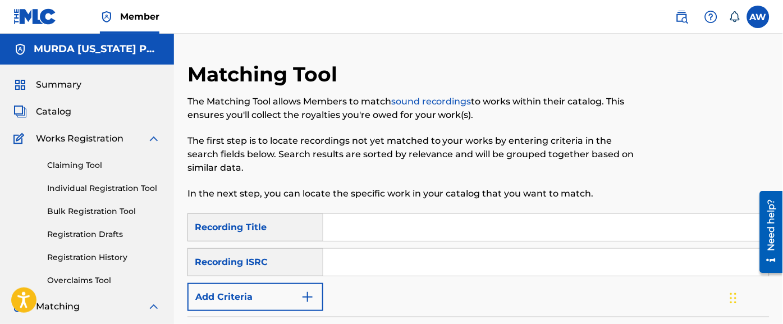
click at [287, 218] on div "Recording Title" at bounding box center [255, 227] width 136 height 28
click at [304, 261] on div "Recording ISRC" at bounding box center [255, 262] width 136 height 28
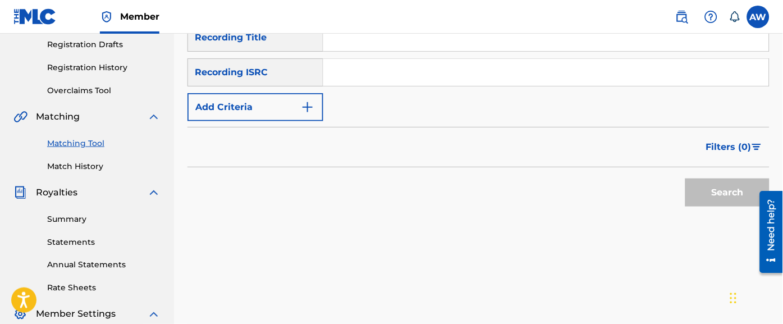
scroll to position [190, 0]
click at [308, 107] on img "Search Form" at bounding box center [307, 106] width 13 height 13
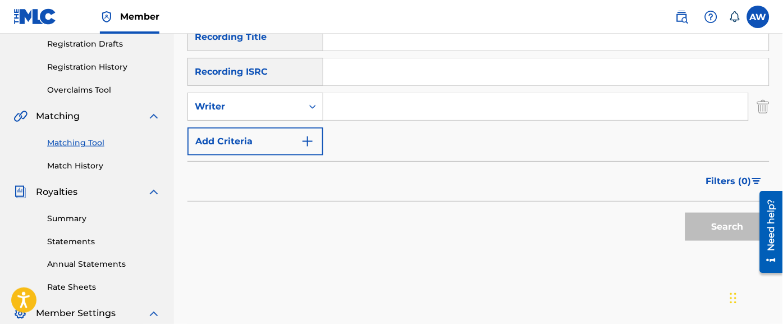
click at [390, 107] on input "Search Form" at bounding box center [535, 106] width 425 height 27
type input "murda one"
click at [685, 213] on button "Search" at bounding box center [727, 227] width 84 height 28
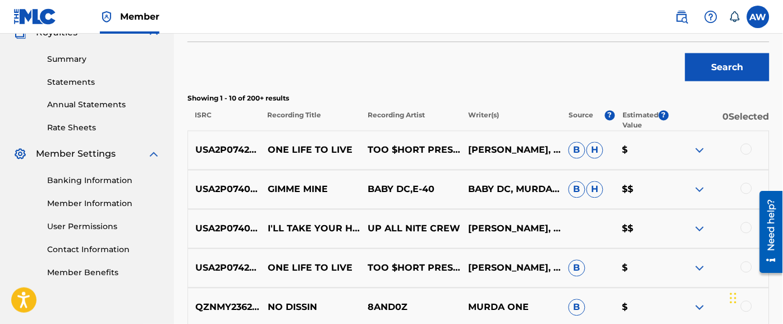
scroll to position [352, 0]
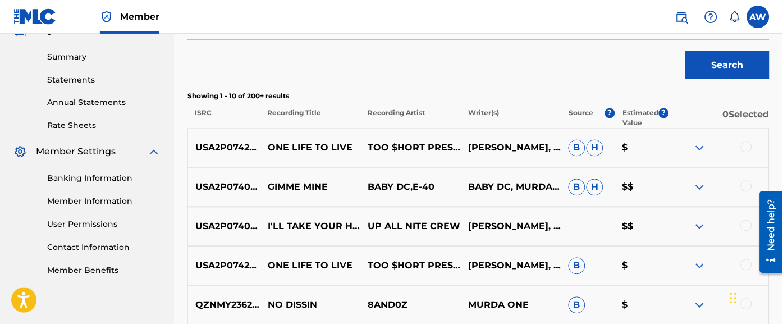
click at [664, 113] on span "?" at bounding box center [664, 113] width 10 height 10
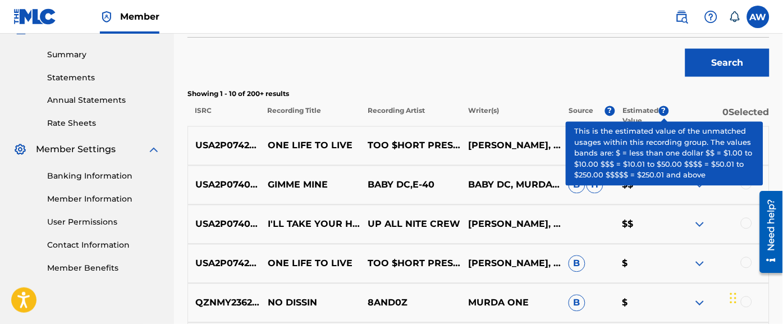
scroll to position [355, 0]
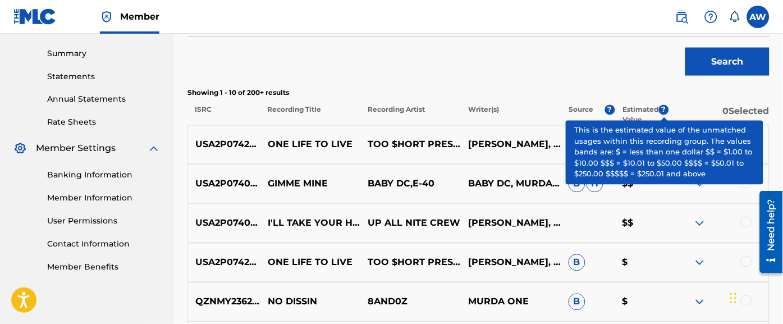
click at [702, 111] on p "0 Selected" at bounding box center [719, 115] width 100 height 20
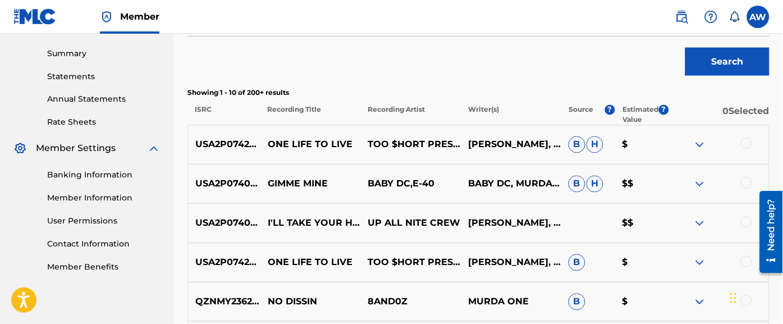
click at [664, 109] on span "?" at bounding box center [664, 110] width 10 height 10
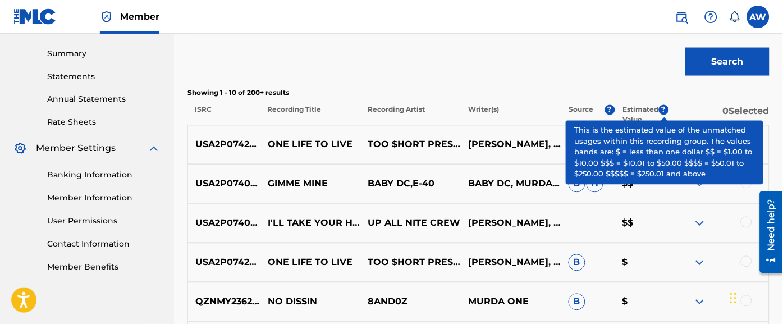
click at [697, 109] on p "0 Selected" at bounding box center [719, 115] width 100 height 20
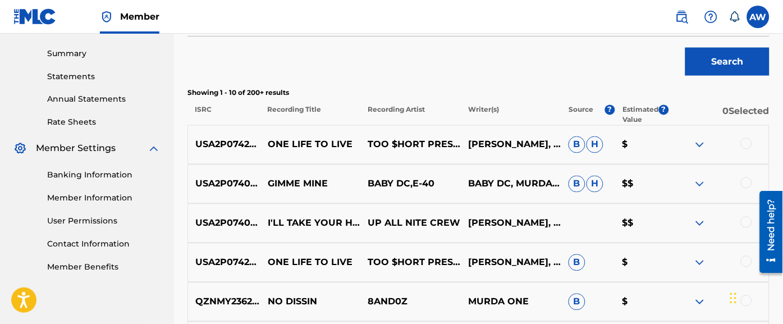
click at [701, 143] on img at bounding box center [699, 144] width 13 height 13
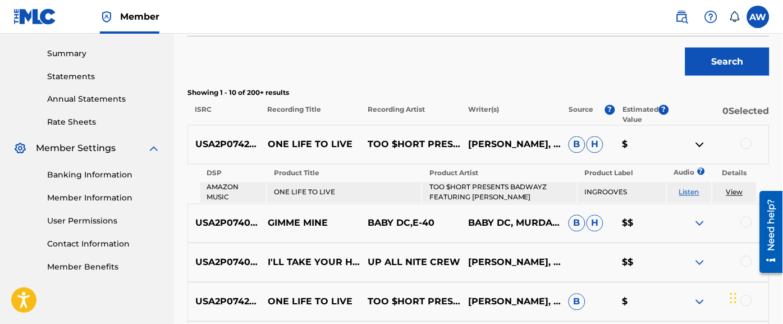
click at [693, 219] on img at bounding box center [699, 223] width 13 height 13
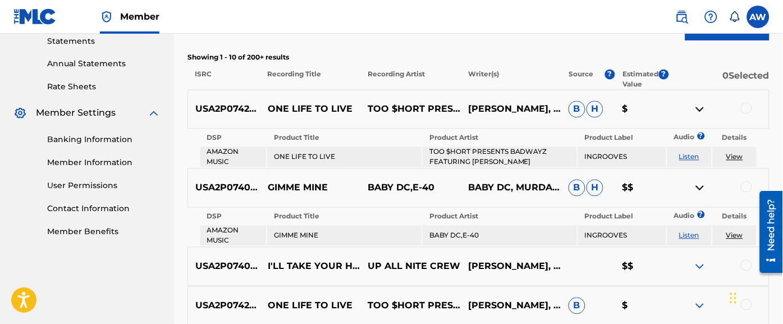
scroll to position [394, 0]
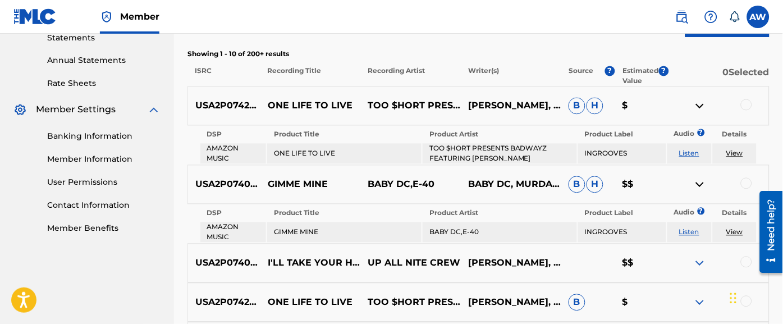
click at [611, 70] on span "?" at bounding box center [610, 71] width 10 height 10
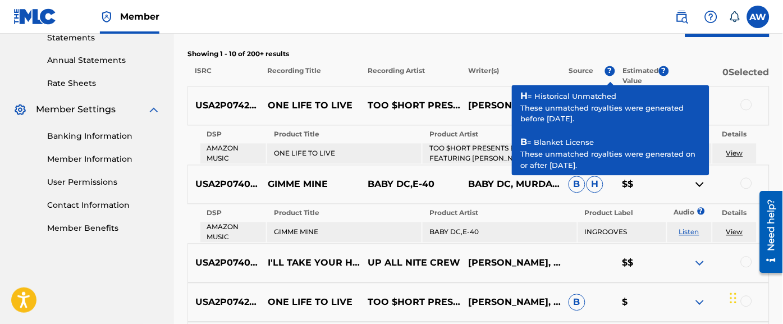
click at [610, 71] on span "?" at bounding box center [610, 71] width 10 height 10
click at [623, 187] on p "$$" at bounding box center [642, 184] width 54 height 13
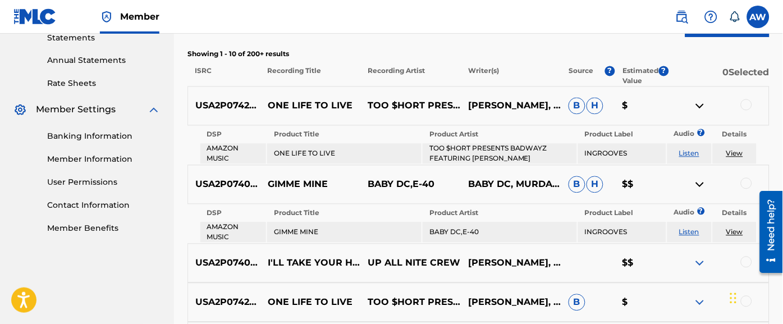
click at [700, 265] on img at bounding box center [699, 263] width 13 height 13
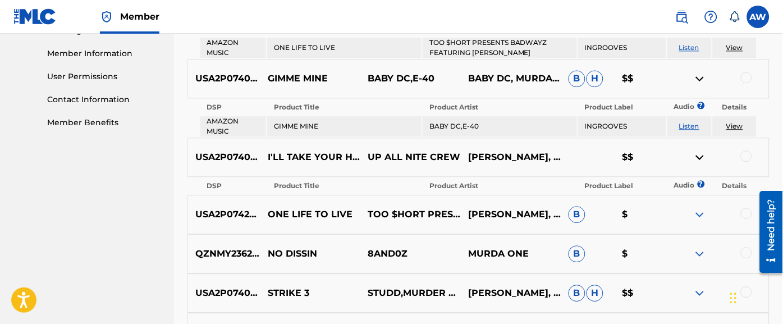
scroll to position [502, 0]
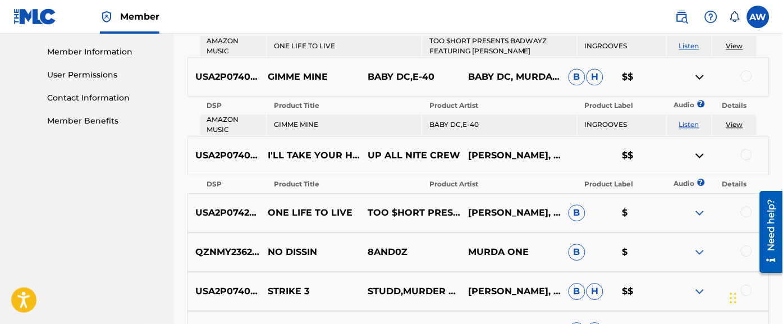
click at [700, 209] on img at bounding box center [699, 212] width 13 height 13
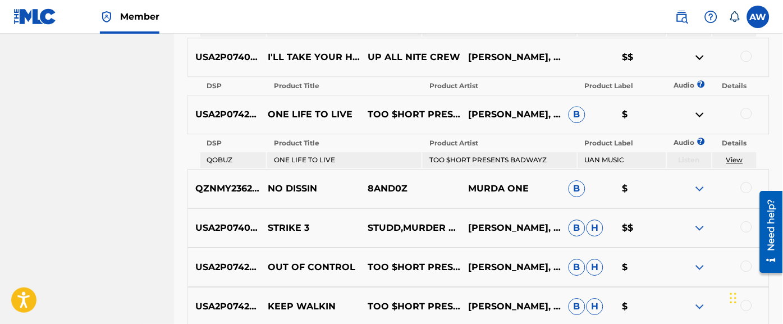
scroll to position [602, 0]
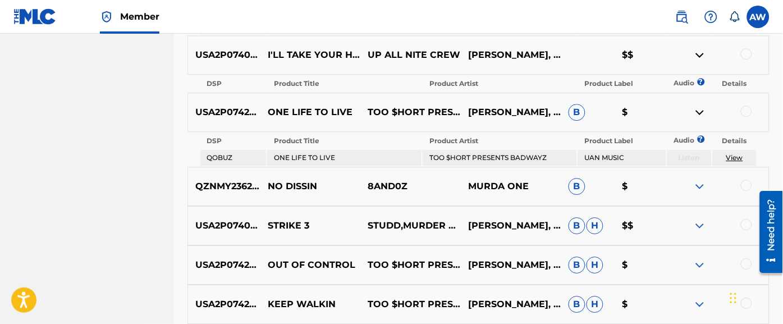
click at [701, 185] on img at bounding box center [699, 186] width 13 height 13
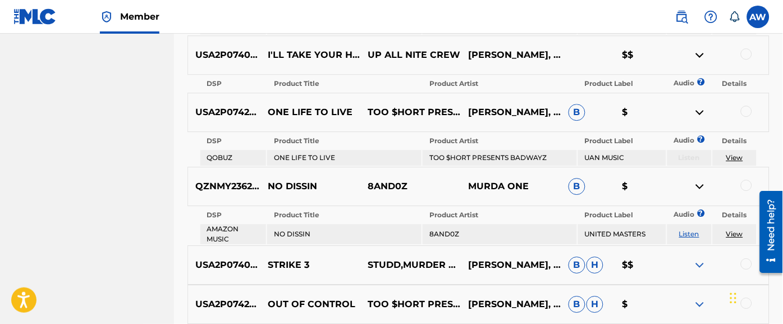
click at [700, 258] on img at bounding box center [699, 264] width 13 height 13
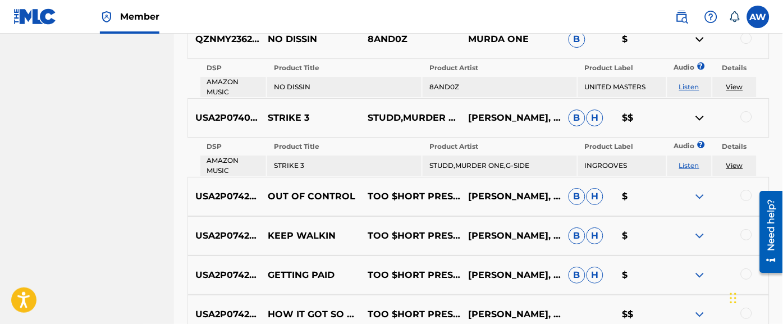
scroll to position [754, 0]
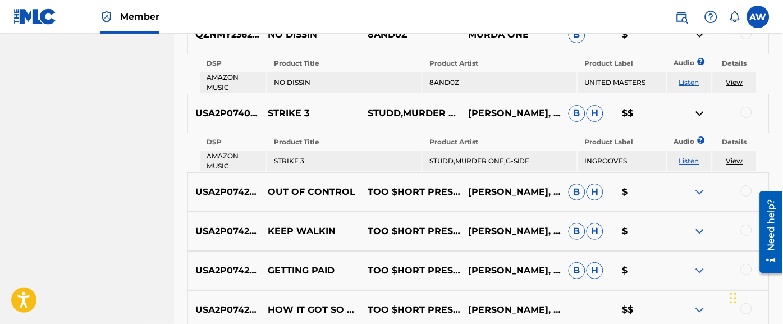
click at [700, 185] on img at bounding box center [699, 191] width 13 height 13
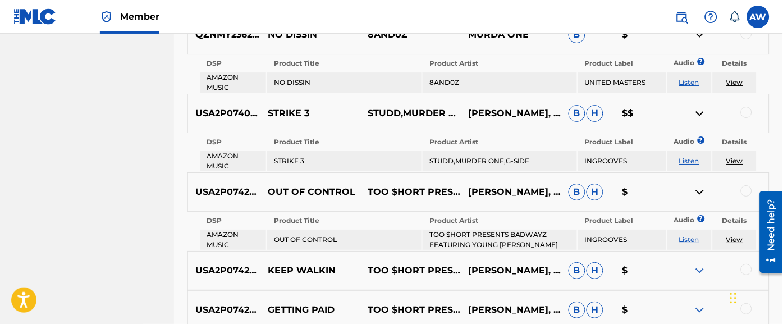
click at [701, 264] on img at bounding box center [699, 270] width 13 height 13
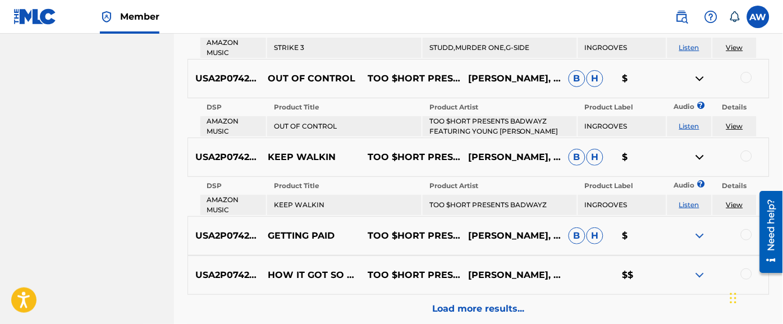
scroll to position [868, 0]
click at [701, 228] on img at bounding box center [699, 234] width 13 height 13
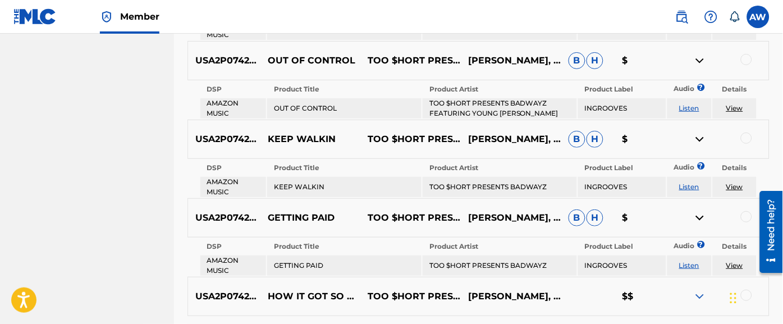
scroll to position [1000, 0]
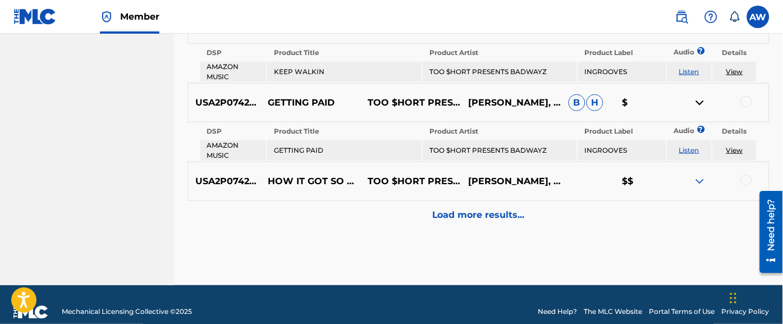
click at [702, 175] on img at bounding box center [699, 181] width 13 height 13
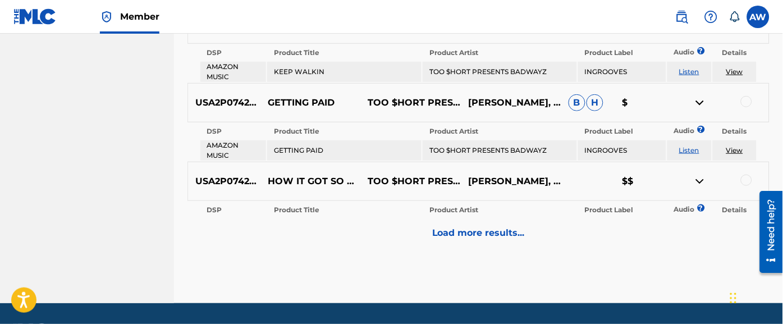
click at [501, 226] on p "Load more results..." at bounding box center [478, 232] width 93 height 13
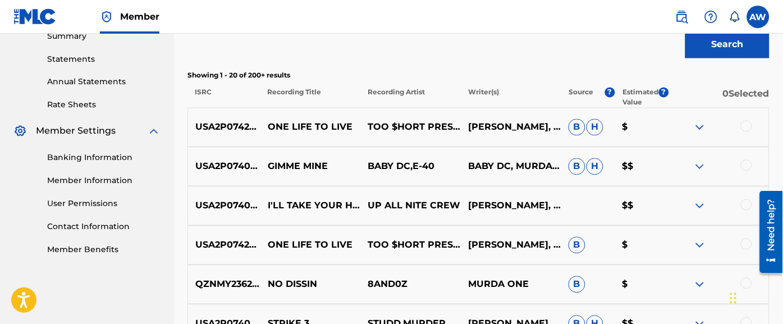
scroll to position [374, 0]
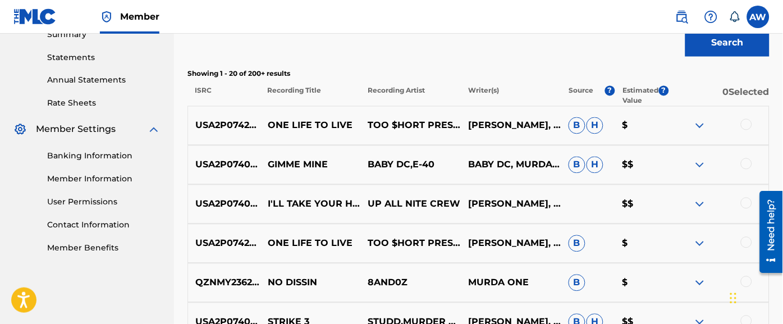
click at [701, 167] on img at bounding box center [699, 164] width 13 height 13
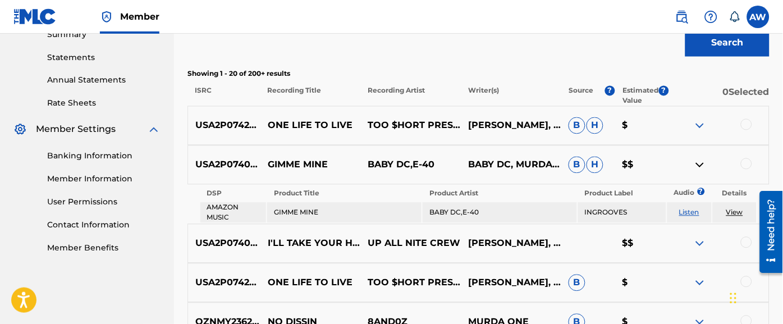
click at [733, 214] on td "View" at bounding box center [735, 213] width 44 height 20
click at [747, 163] on div at bounding box center [746, 163] width 11 height 11
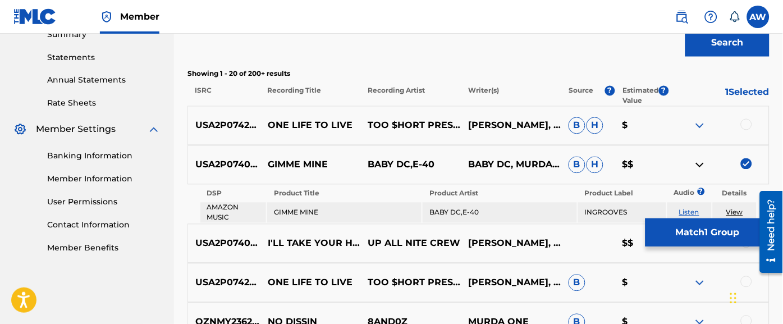
click at [735, 214] on link "View" at bounding box center [734, 212] width 17 height 8
